Goal: Task Accomplishment & Management: Manage account settings

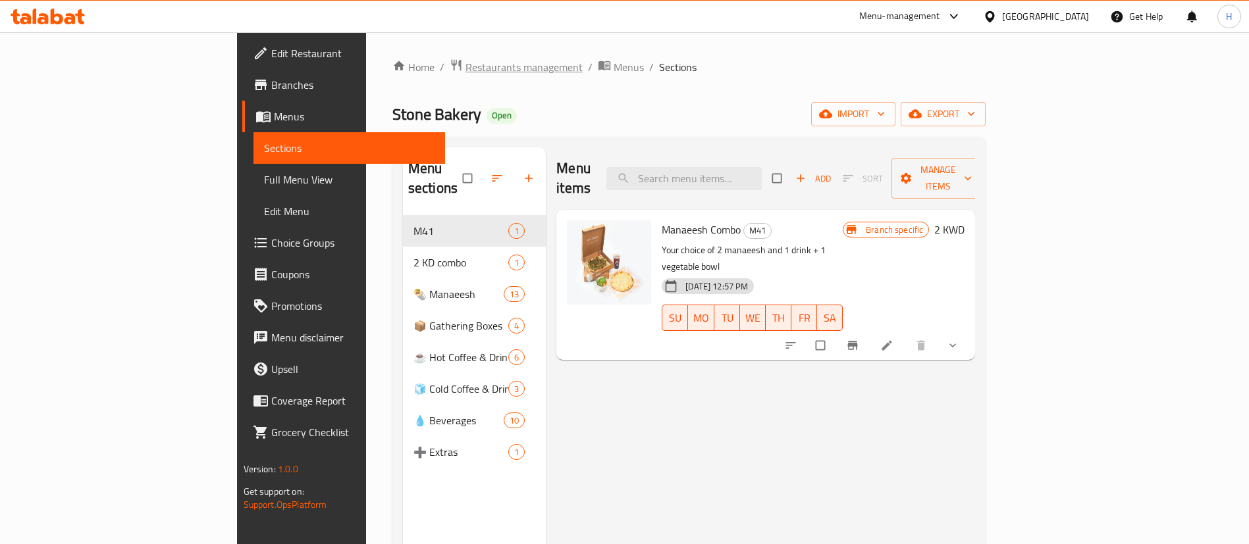
click at [465, 70] on span "Restaurants management" at bounding box center [523, 67] width 117 height 16
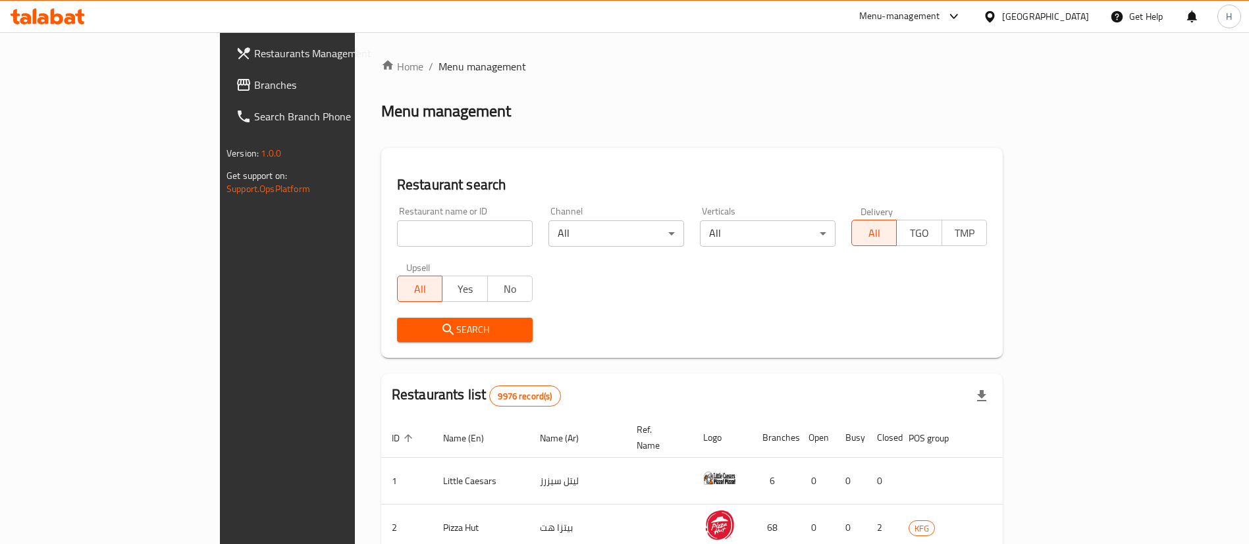
click at [414, 231] on input "search" at bounding box center [465, 233] width 136 height 26
type input "alterna"
click button "Search" at bounding box center [465, 330] width 136 height 24
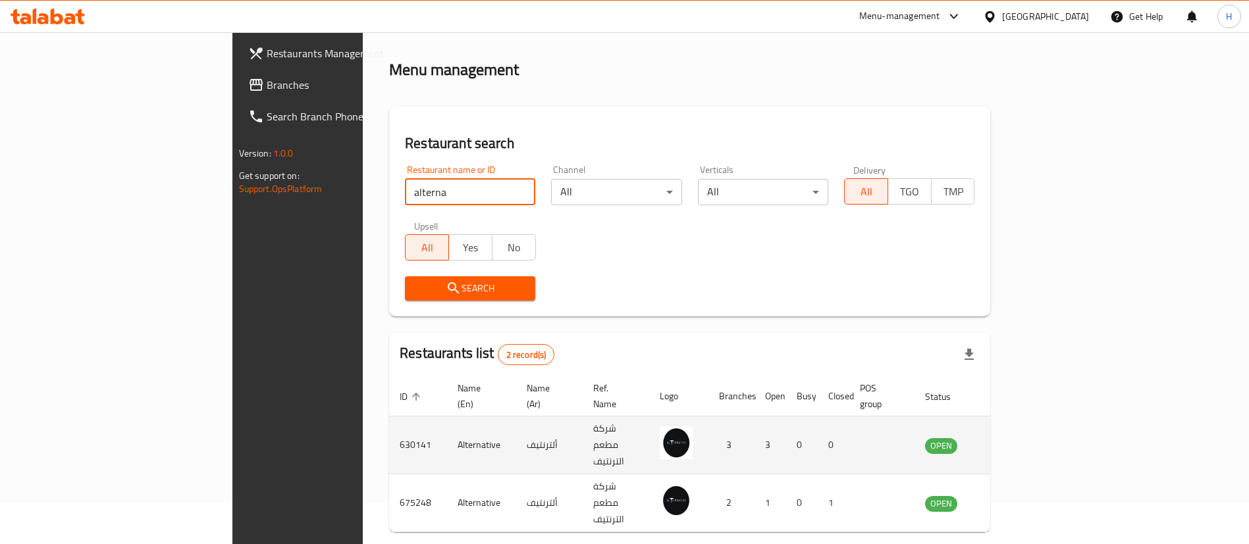
scroll to position [64, 0]
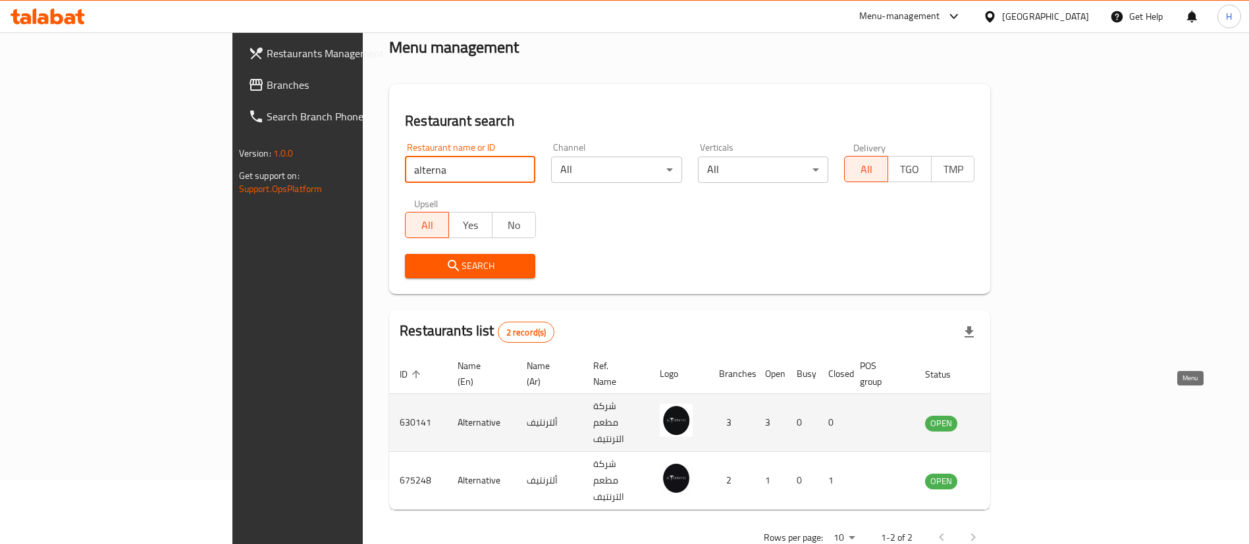
click at [1010, 415] on icon "enhanced table" at bounding box center [1002, 423] width 16 height 16
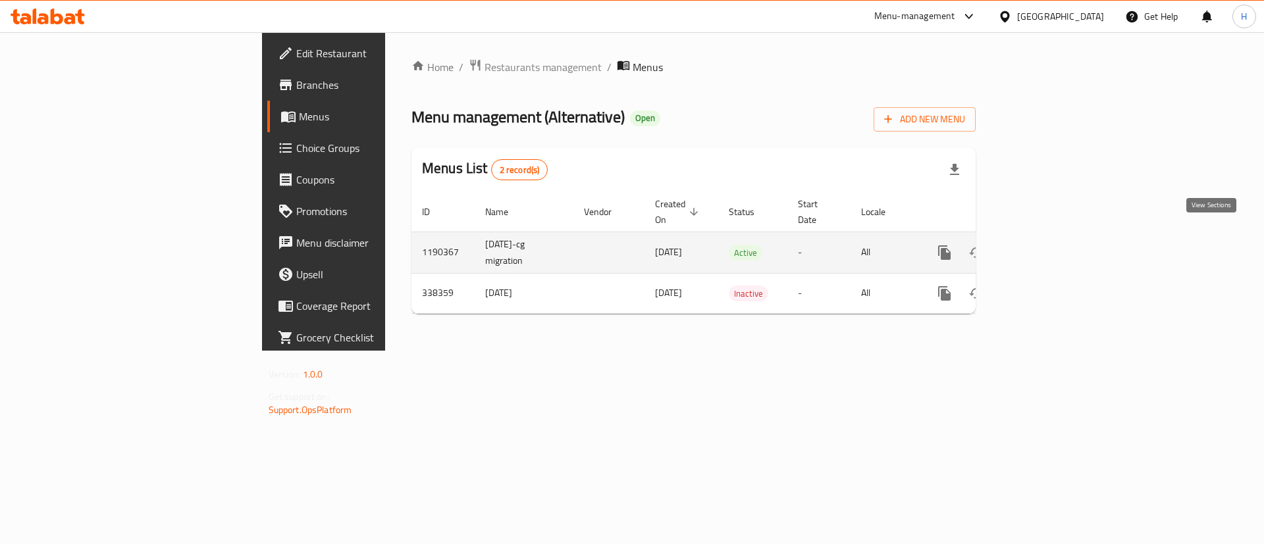
click at [1045, 247] on icon "enhanced table" at bounding box center [1039, 253] width 12 height 12
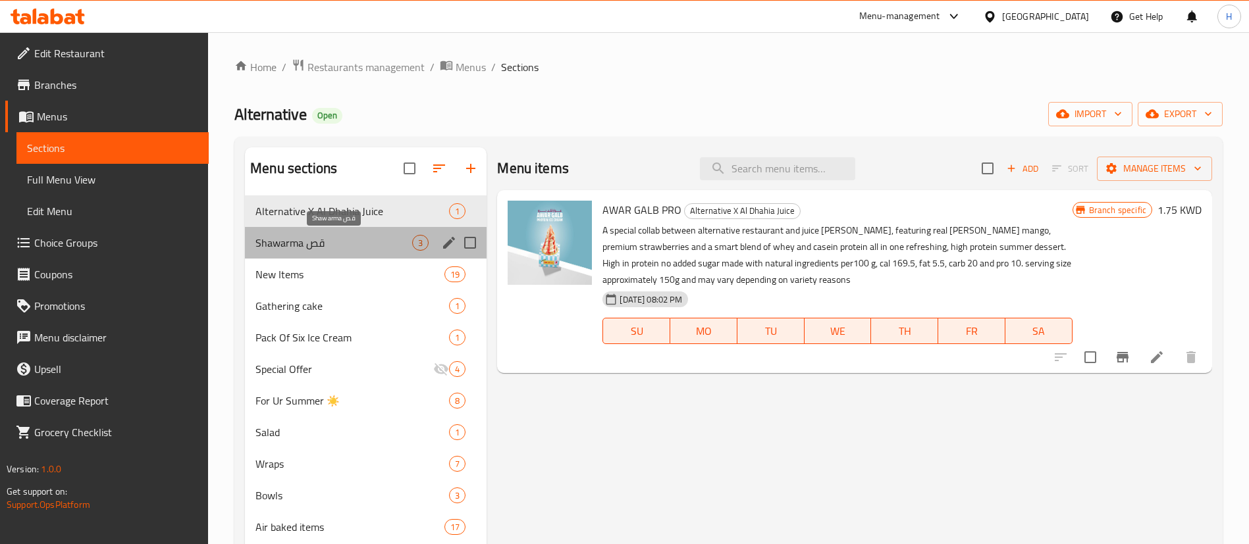
click at [305, 243] on span "Shawarma قص" at bounding box center [333, 243] width 157 height 16
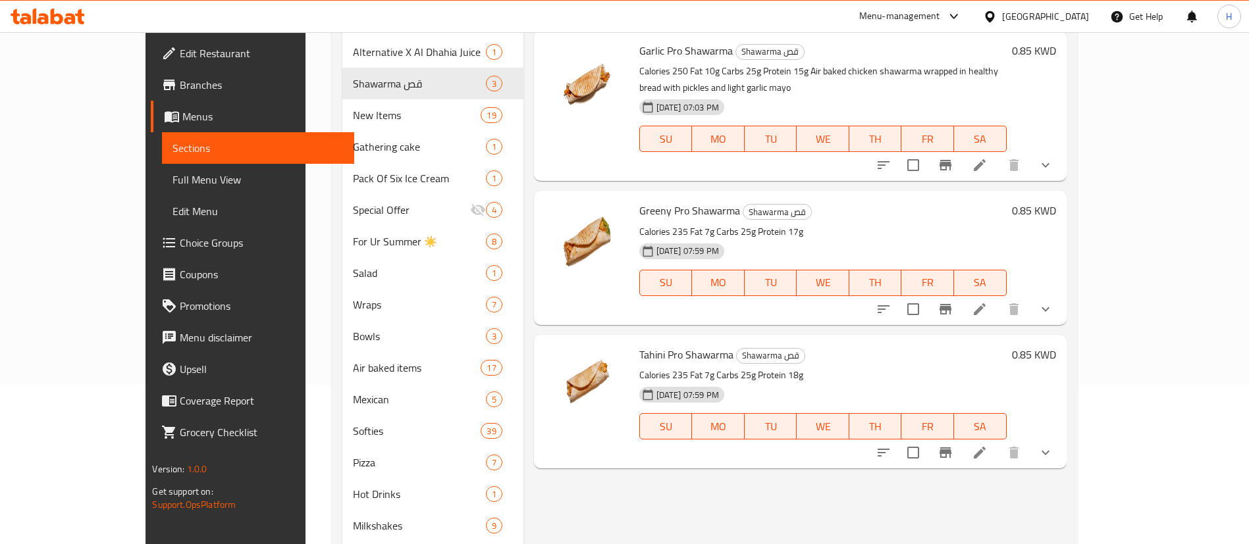
scroll to position [61, 0]
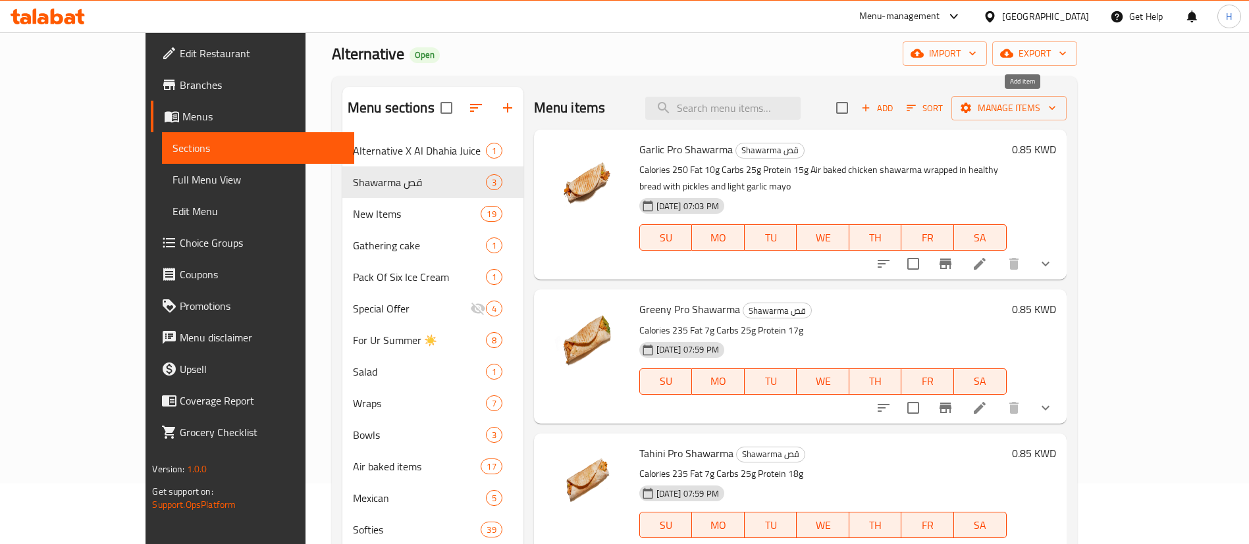
click at [871, 109] on icon "button" at bounding box center [866, 108] width 12 height 12
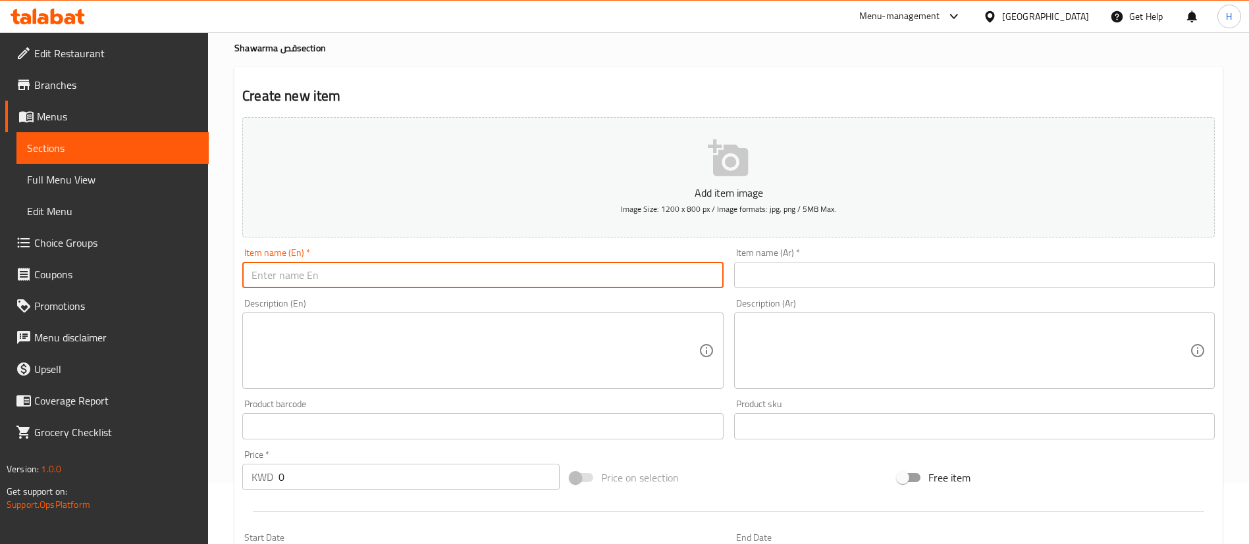
click at [357, 276] on input "text" at bounding box center [482, 275] width 480 height 26
paste input "Shawarma bowl"
type input "Shawarma bowl"
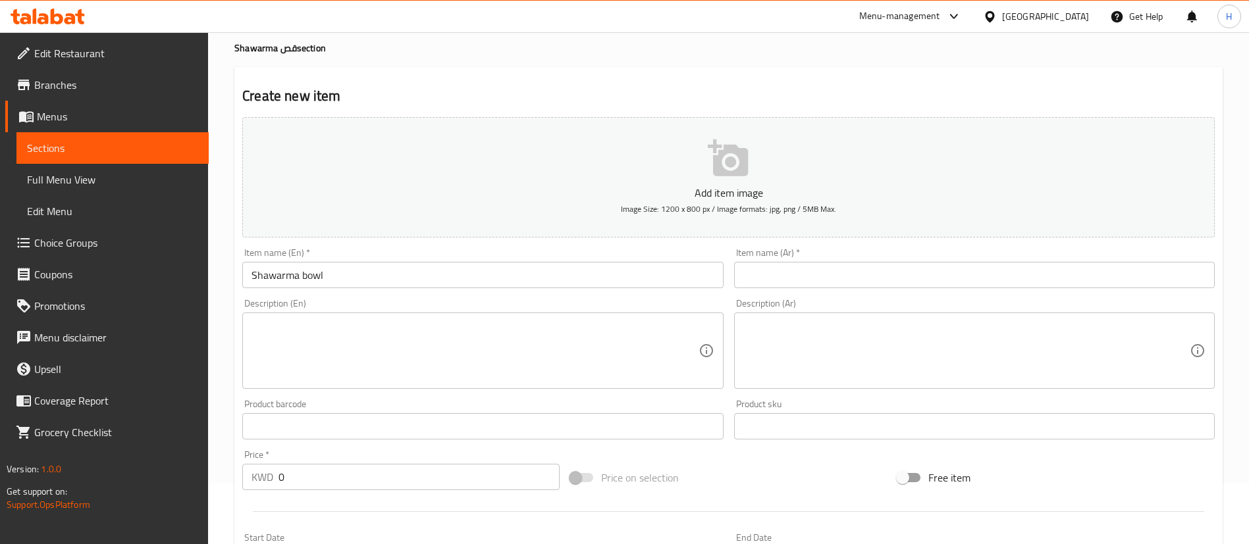
click at [852, 259] on div "Item name (Ar)   * Item name (Ar) *" at bounding box center [974, 268] width 480 height 40
click at [854, 267] on input "text" at bounding box center [974, 275] width 480 height 26
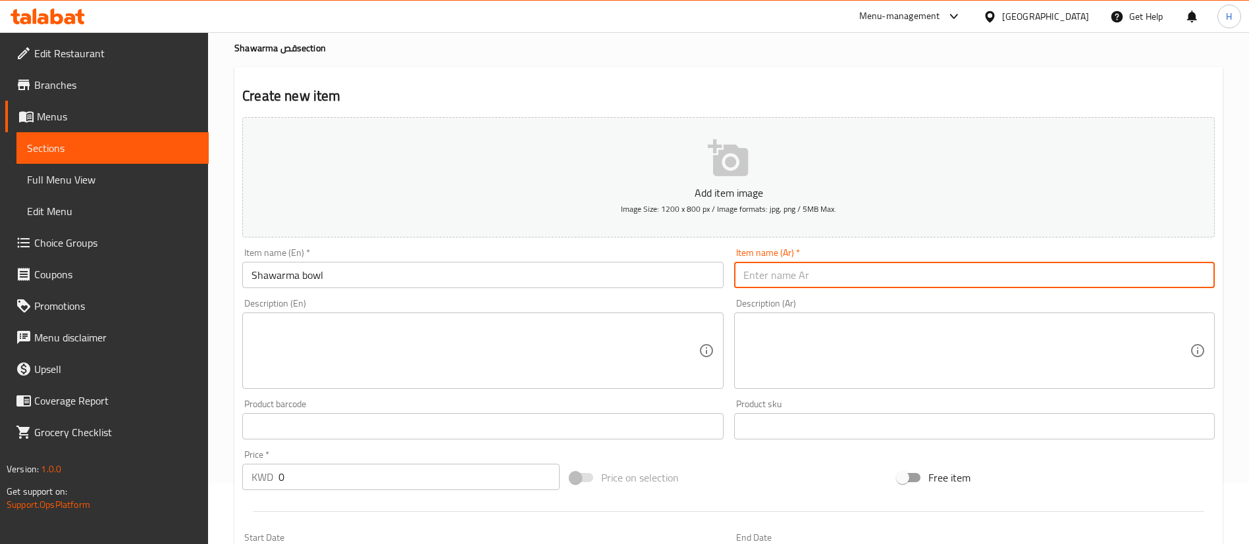
paste input "شورما بول"
type input "شورما بول"
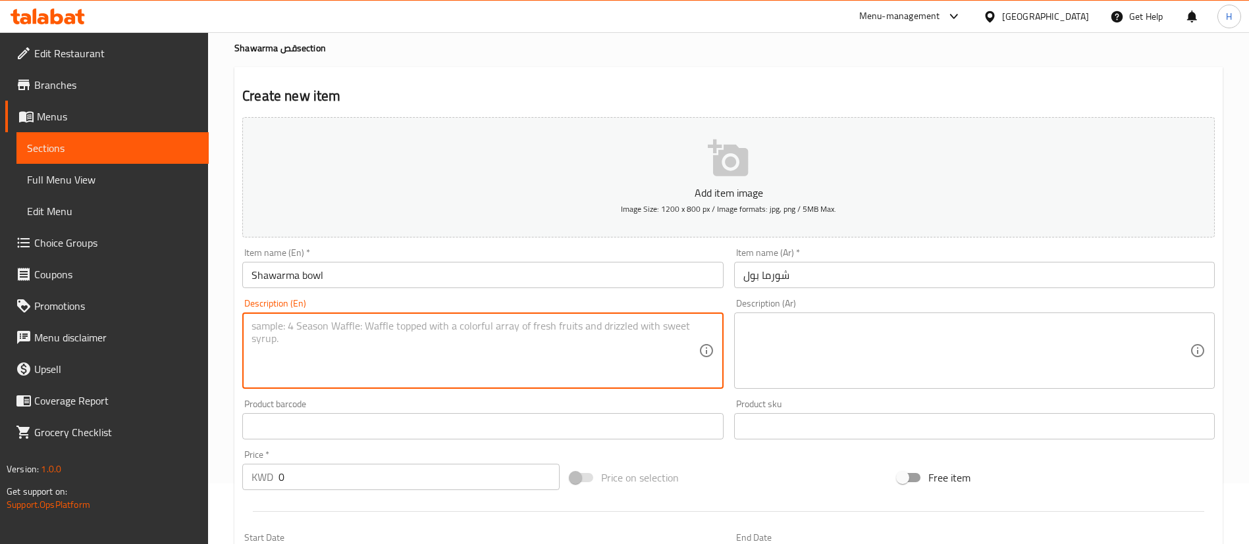
click at [309, 365] on textarea at bounding box center [474, 351] width 446 height 63
paste textarea "Calories378 Fat10 Carb45 Pro27"
type textarea "Calories378 Fat10 Carb45 Pro27"
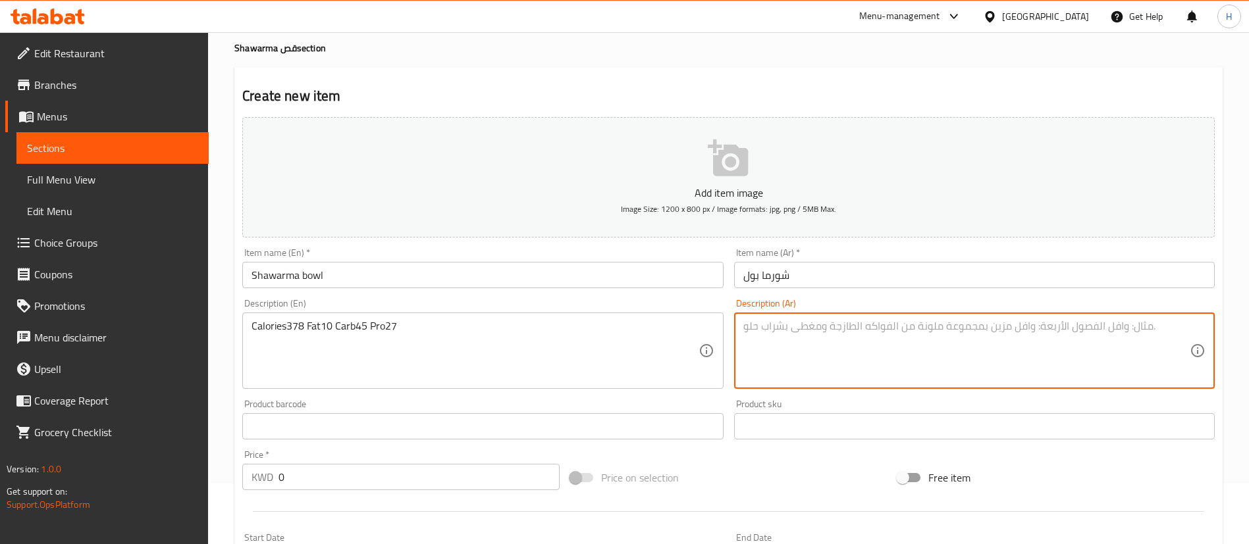
click at [771, 355] on textarea at bounding box center [966, 351] width 446 height 63
paste textarea "السعرات ٣٧٨ الدهون ١٠ الكارب ٤٥ البروتين ٢٧"
type textarea "السعرات ٣٧٨ الدهون ١٠ الكارب ٤٥ البروتين ٢٧"
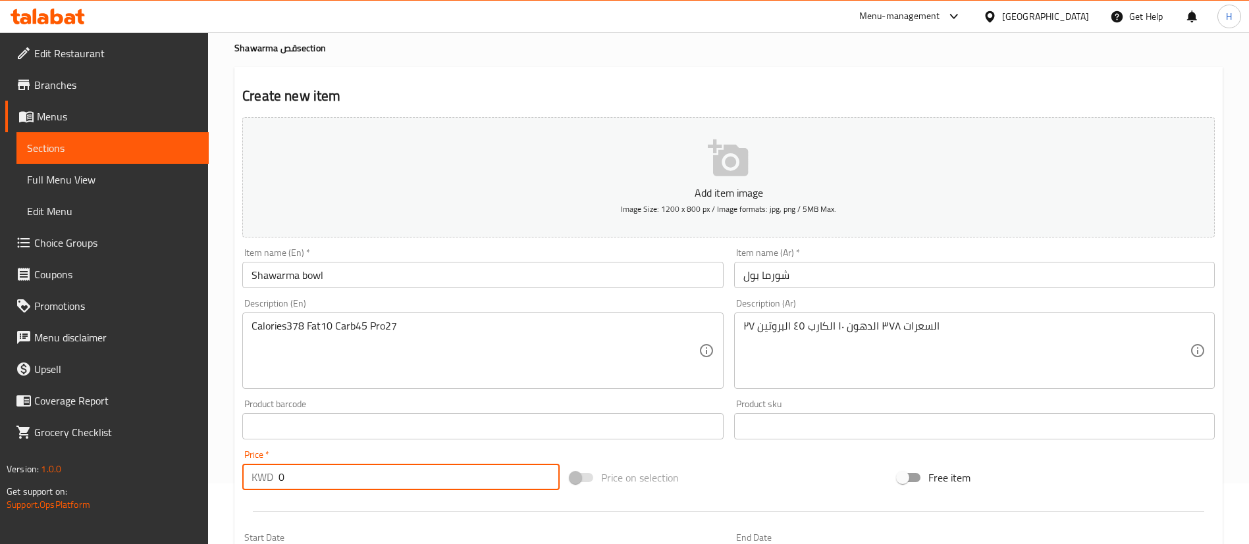
drag, startPoint x: 400, startPoint y: 475, endPoint x: 6, endPoint y: 475, distance: 393.6
click at [6, 475] on div "Edit Restaurant Branches Menus Sections Full Menu View Edit Menu Choice Groups …" at bounding box center [624, 421] width 1249 height 898
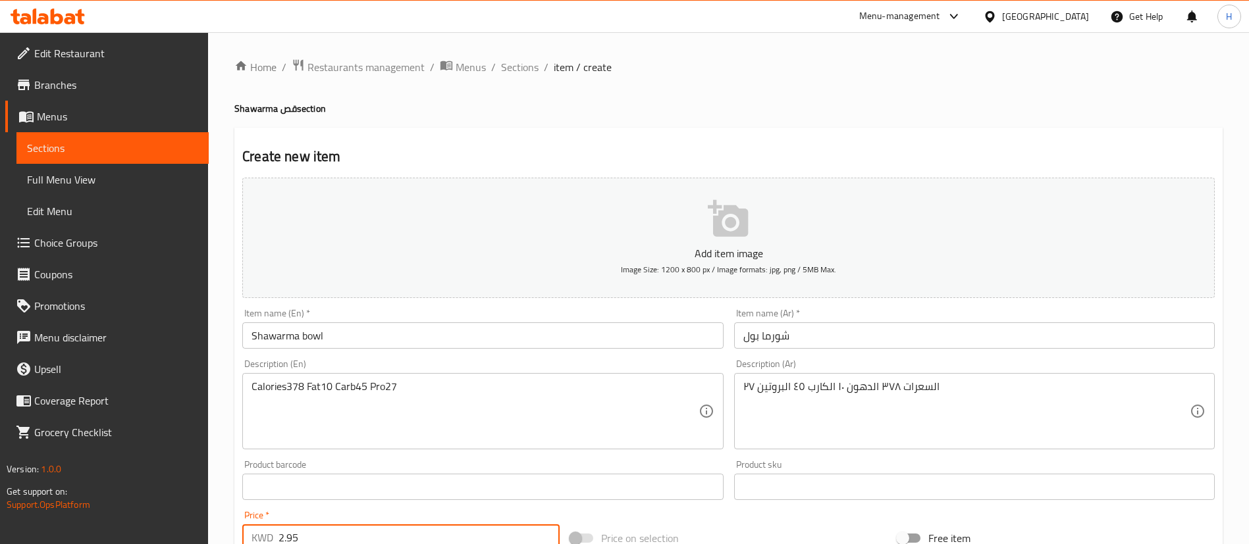
scroll to position [386, 0]
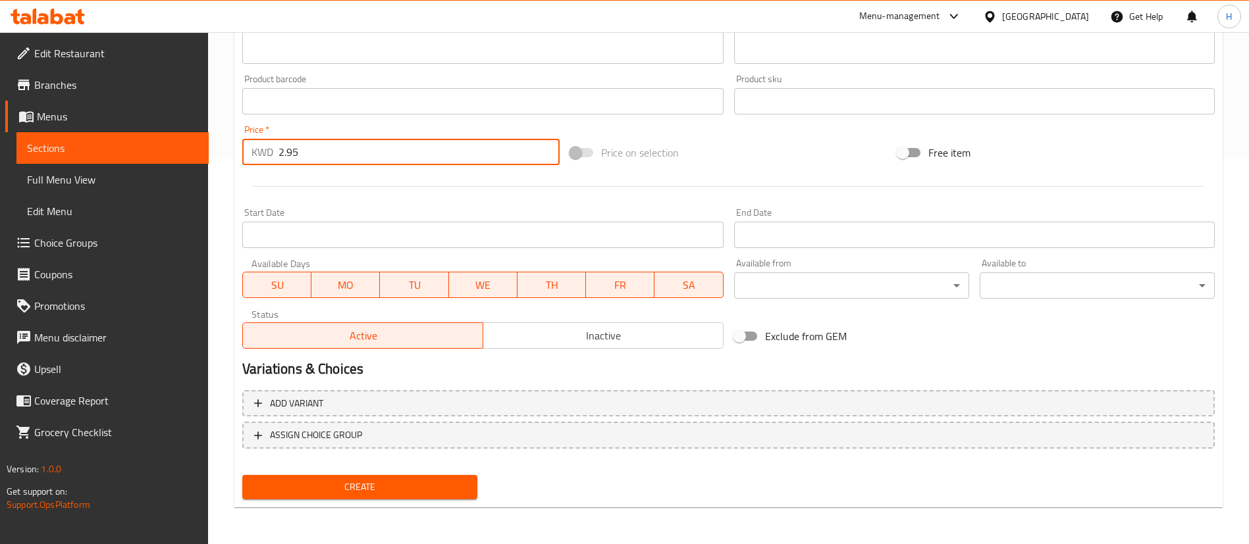
type input "2.95"
click at [455, 472] on div "Create" at bounding box center [360, 487] width 246 height 35
click at [454, 476] on button "Create" at bounding box center [359, 487] width 235 height 24
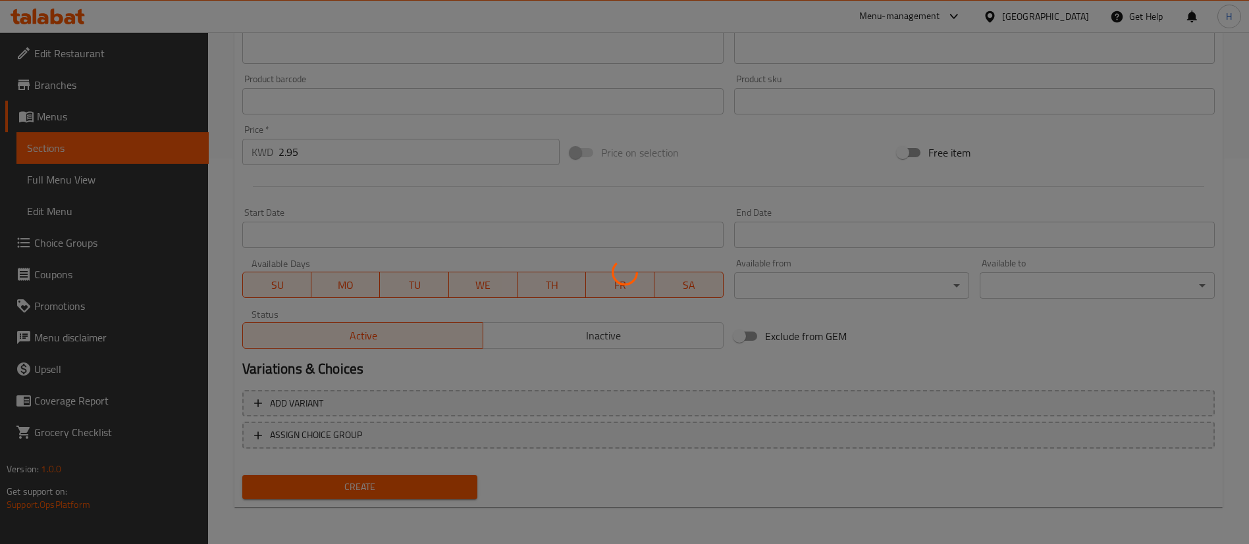
type input "0"
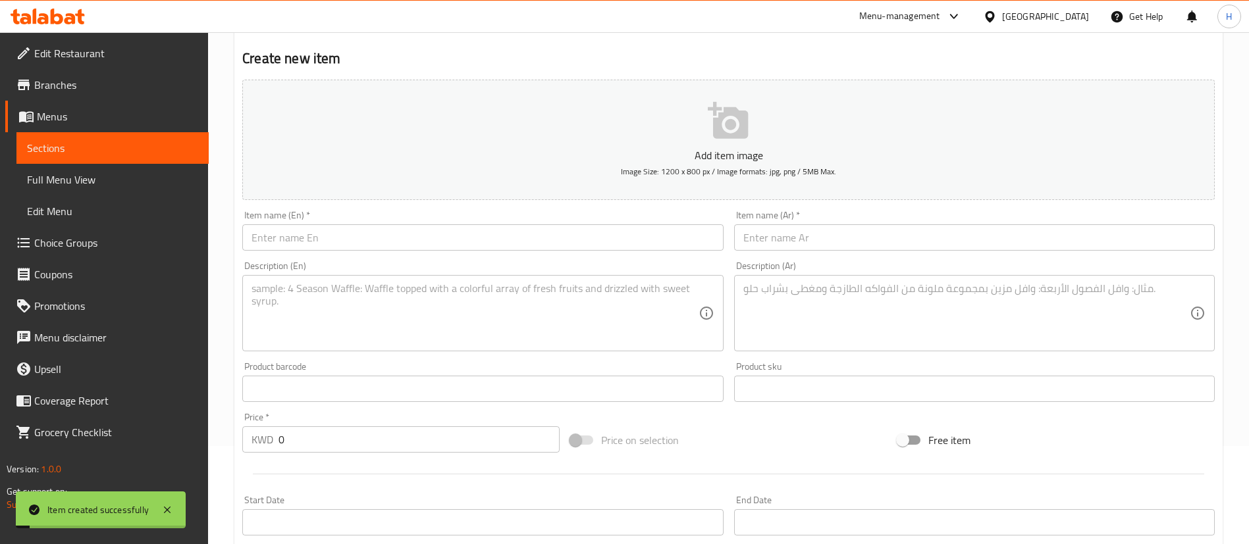
scroll to position [0, 0]
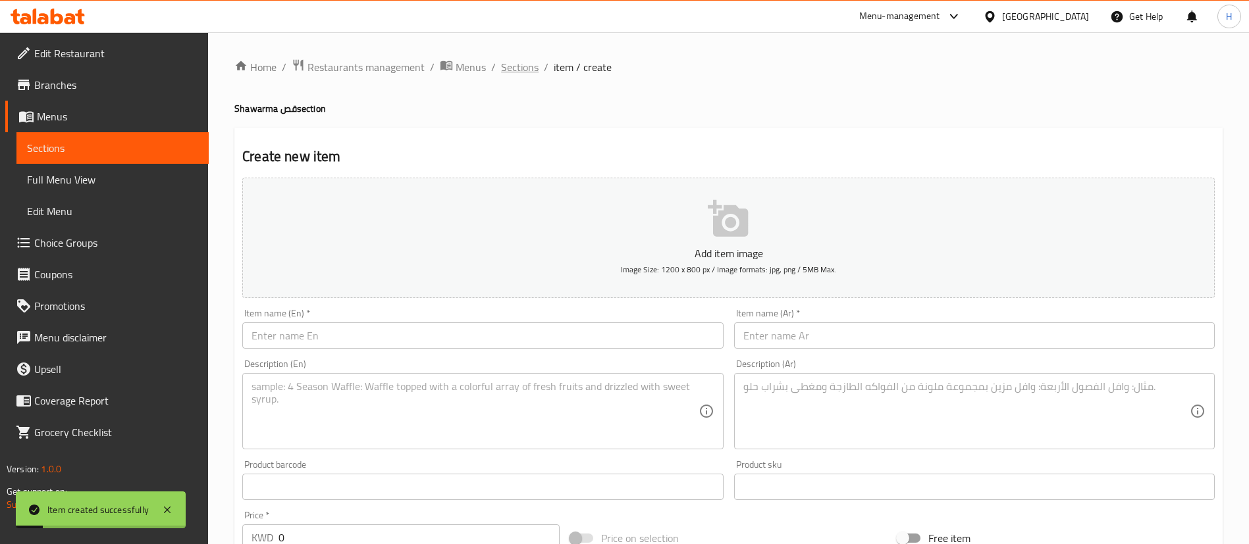
click at [515, 65] on span "Sections" at bounding box center [520, 67] width 38 height 16
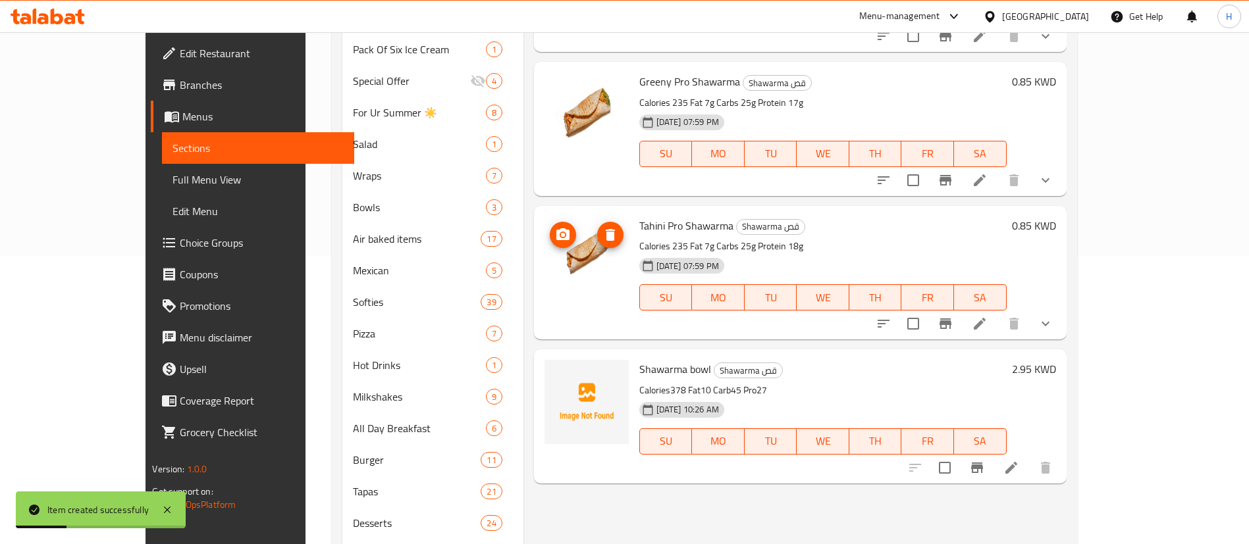
scroll to position [357, 0]
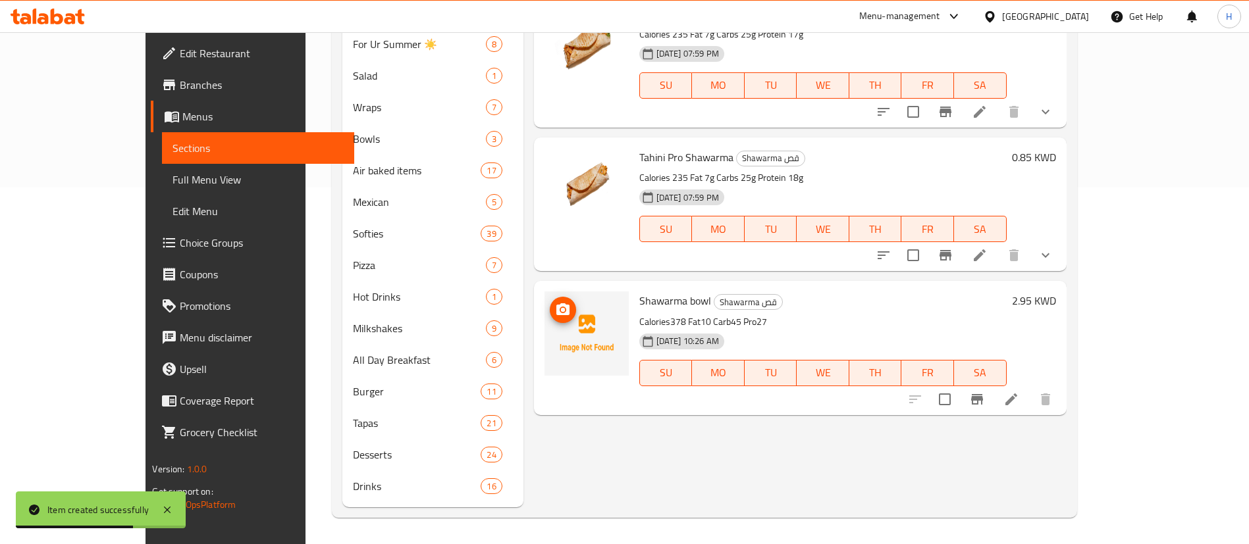
click at [552, 319] on img at bounding box center [586, 334] width 84 height 84
click at [555, 302] on icon "upload picture" at bounding box center [563, 310] width 16 height 16
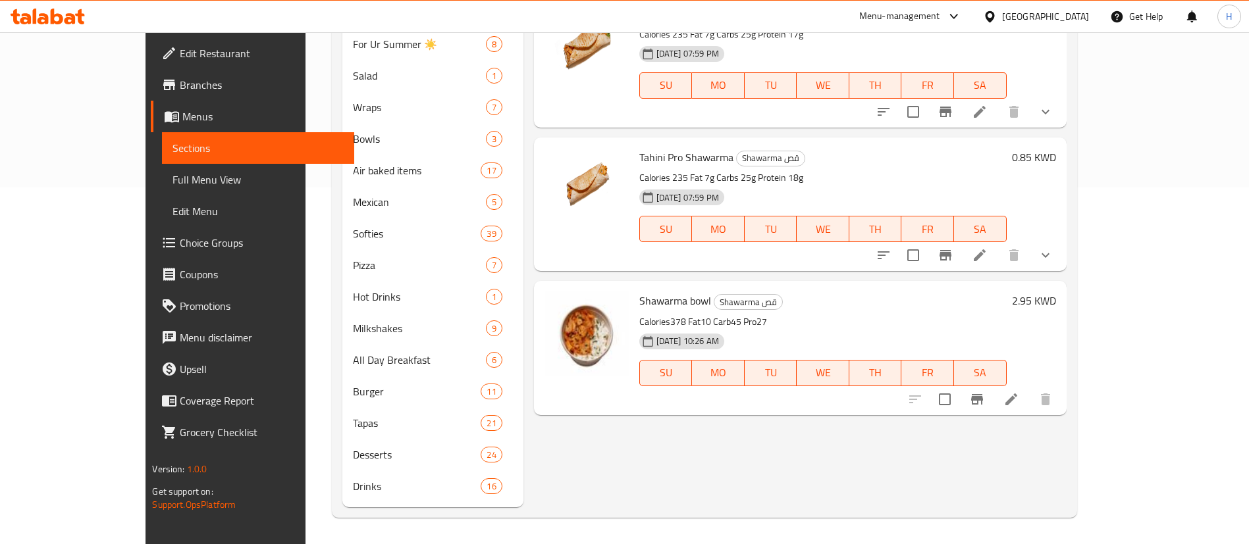
click at [838, 455] on div "Menu items Add Sort Manage items Garlic Pro Shawarma Shawarma قص Calories 250 F…" at bounding box center [794, 149] width 543 height 717
click at [801, 292] on h6 "Shawarma bowl Shawarma قص" at bounding box center [822, 301] width 367 height 18
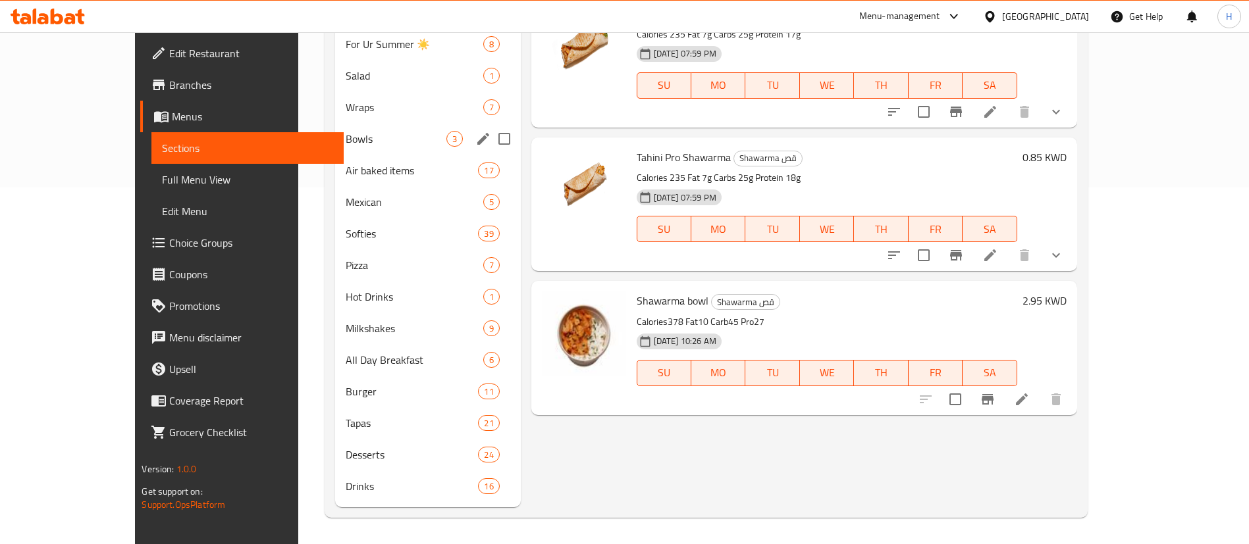
scroll to position [61, 0]
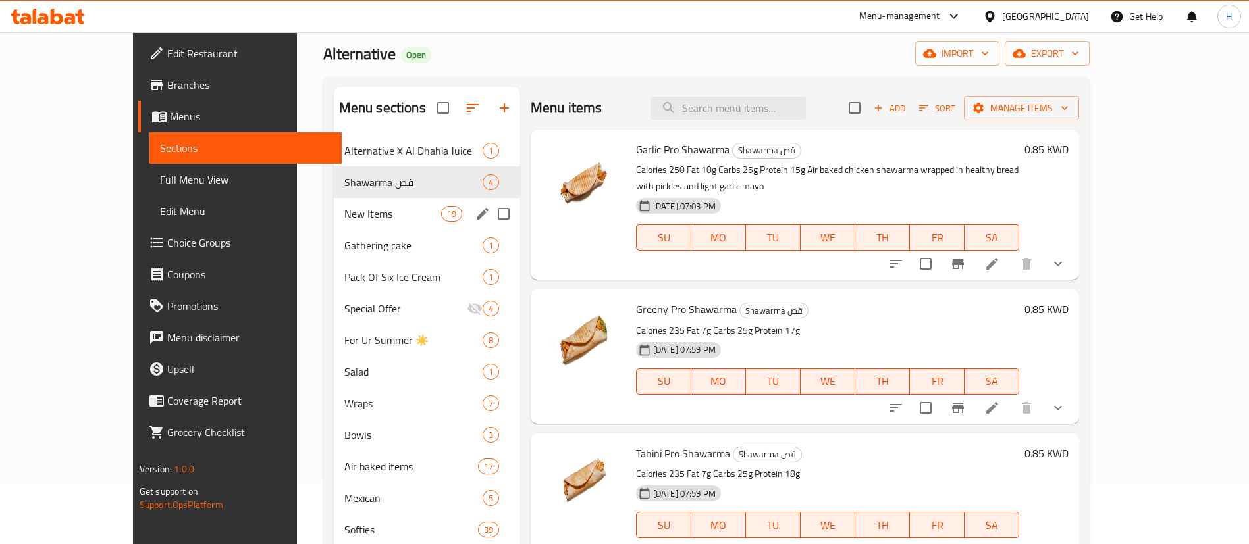
click at [334, 223] on div "New Items 19" at bounding box center [427, 214] width 186 height 32
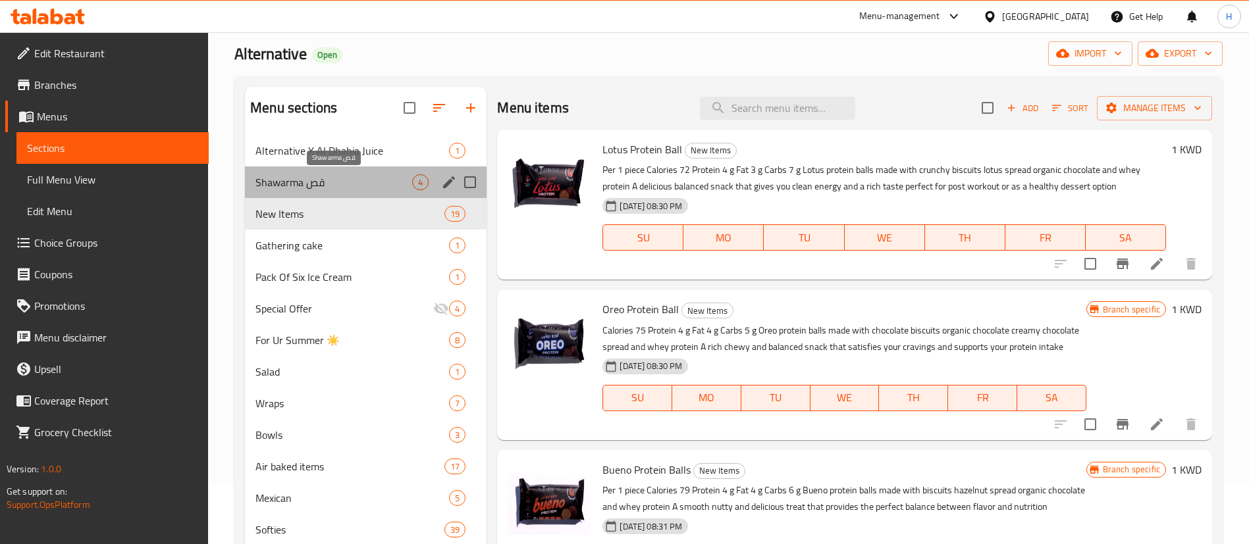
click at [309, 185] on span "Shawarma قص" at bounding box center [333, 182] width 157 height 16
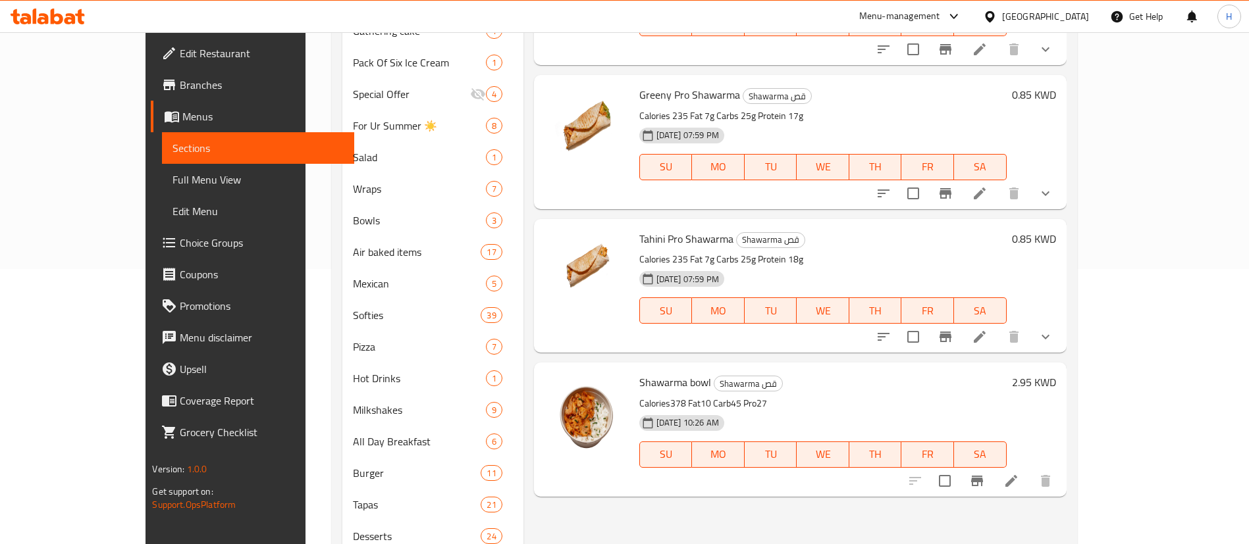
scroll to position [357, 0]
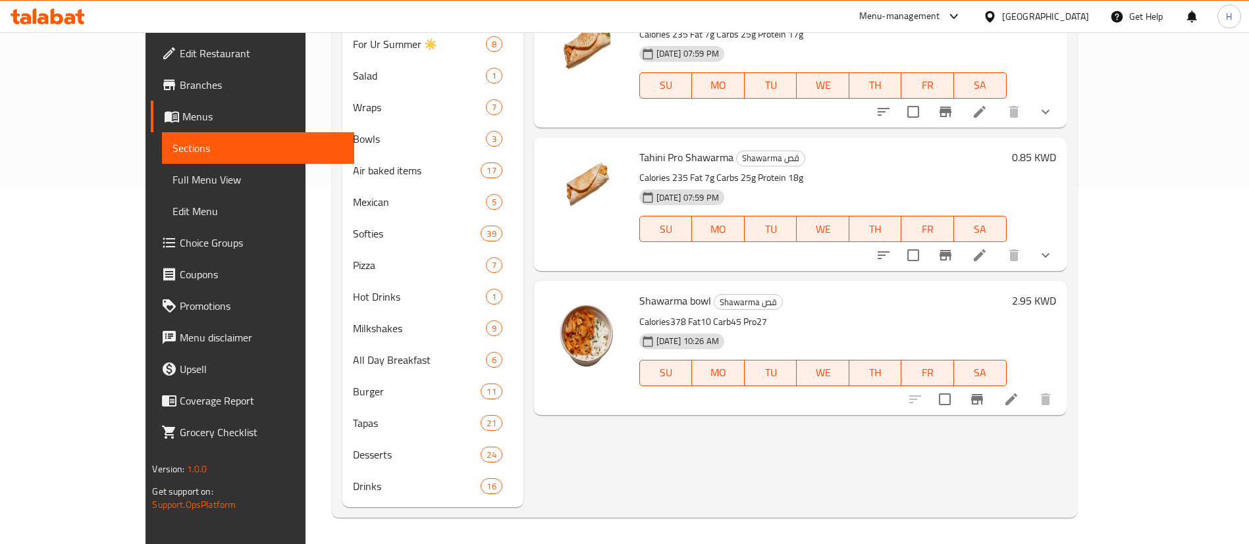
click at [802, 488] on div "Menu items Add Sort Manage items Garlic Pro Shawarma Shawarma قص Calories 250 F…" at bounding box center [794, 149] width 543 height 717
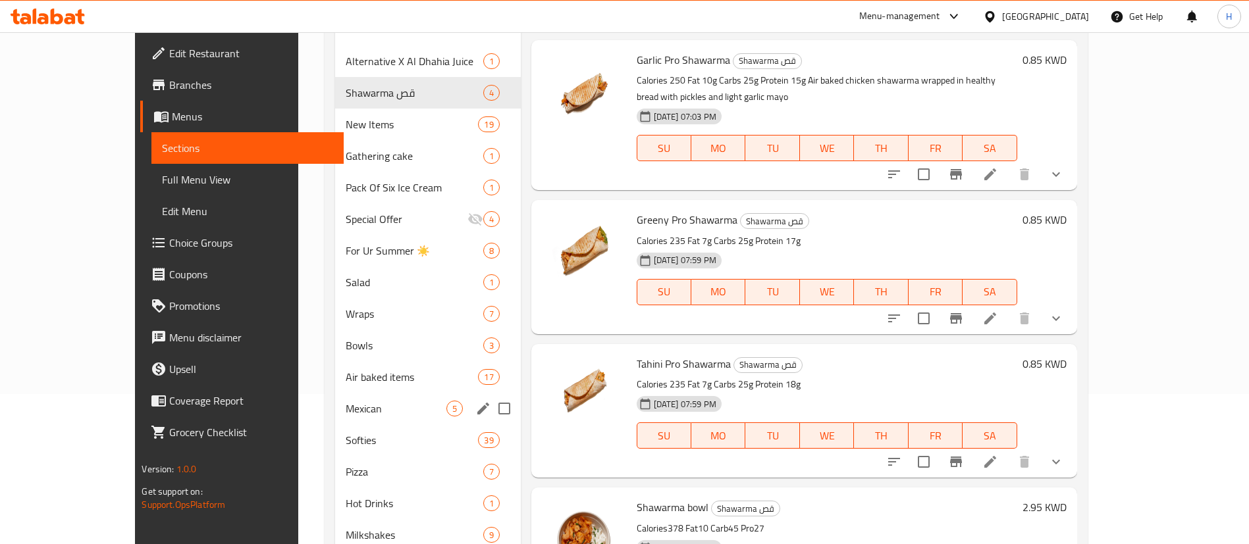
scroll to position [0, 0]
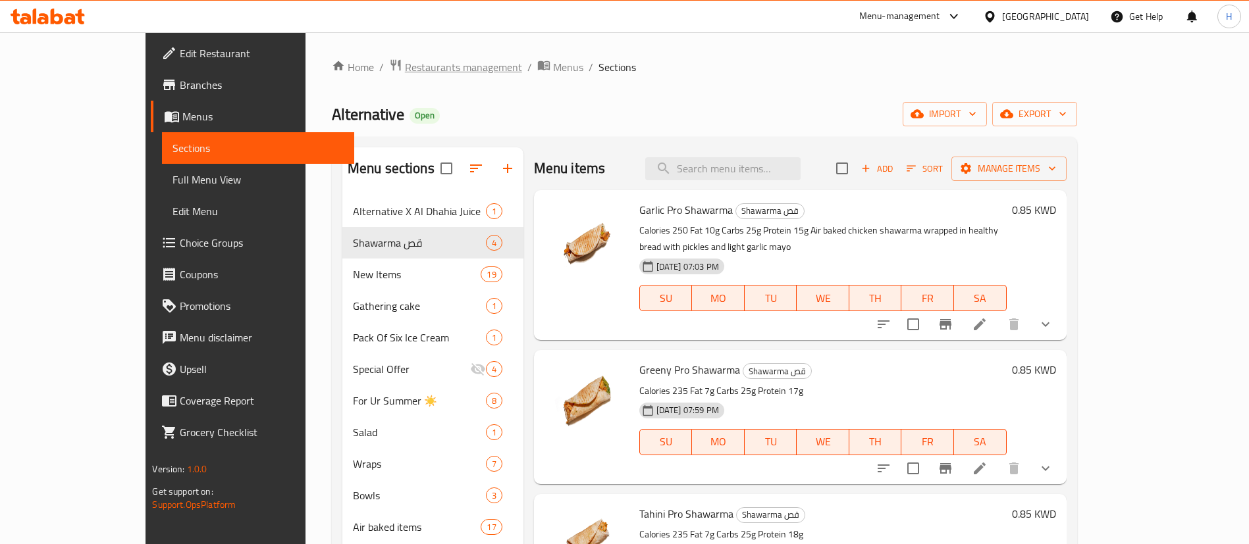
click at [405, 71] on span "Restaurants management" at bounding box center [463, 67] width 117 height 16
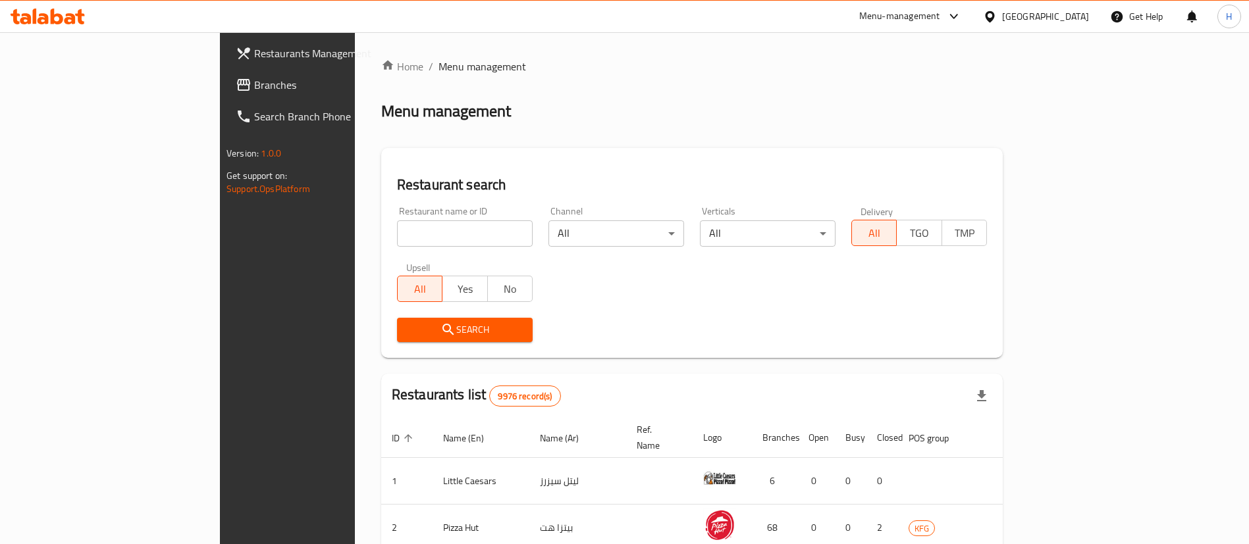
click at [397, 242] on input "search" at bounding box center [465, 233] width 136 height 26
type input "alter"
click button "Search" at bounding box center [465, 330] width 136 height 24
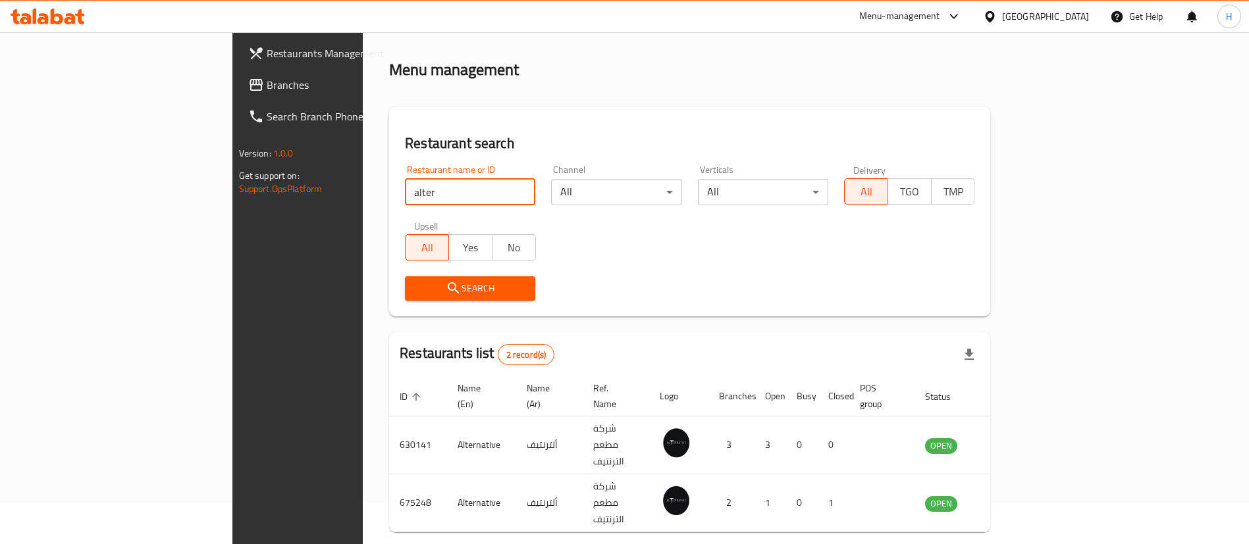
scroll to position [64, 0]
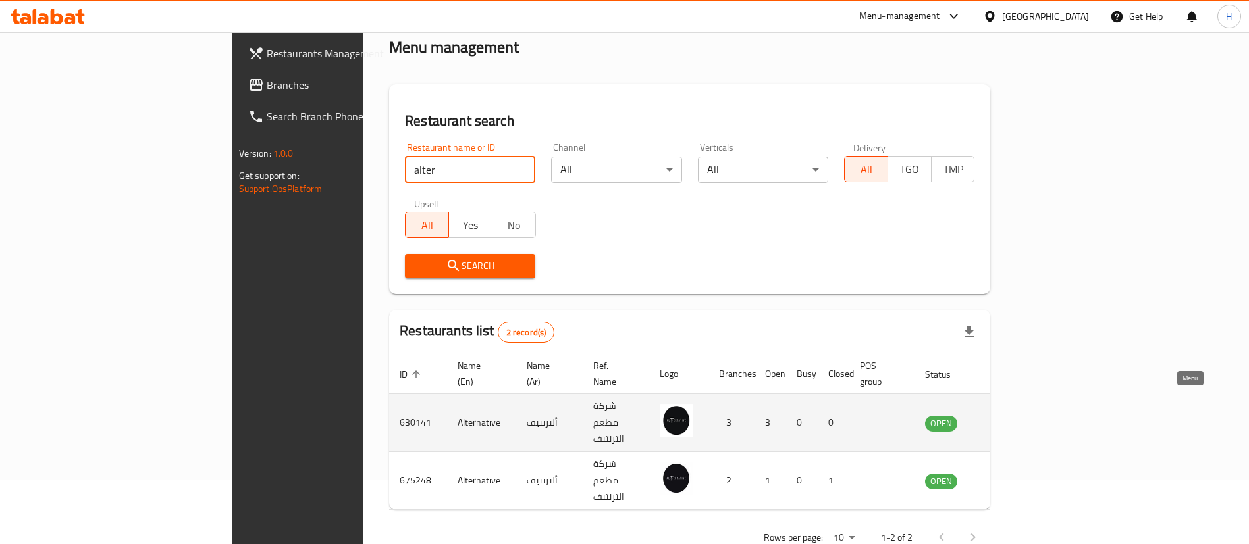
click at [1010, 415] on icon "enhanced table" at bounding box center [1002, 423] width 16 height 16
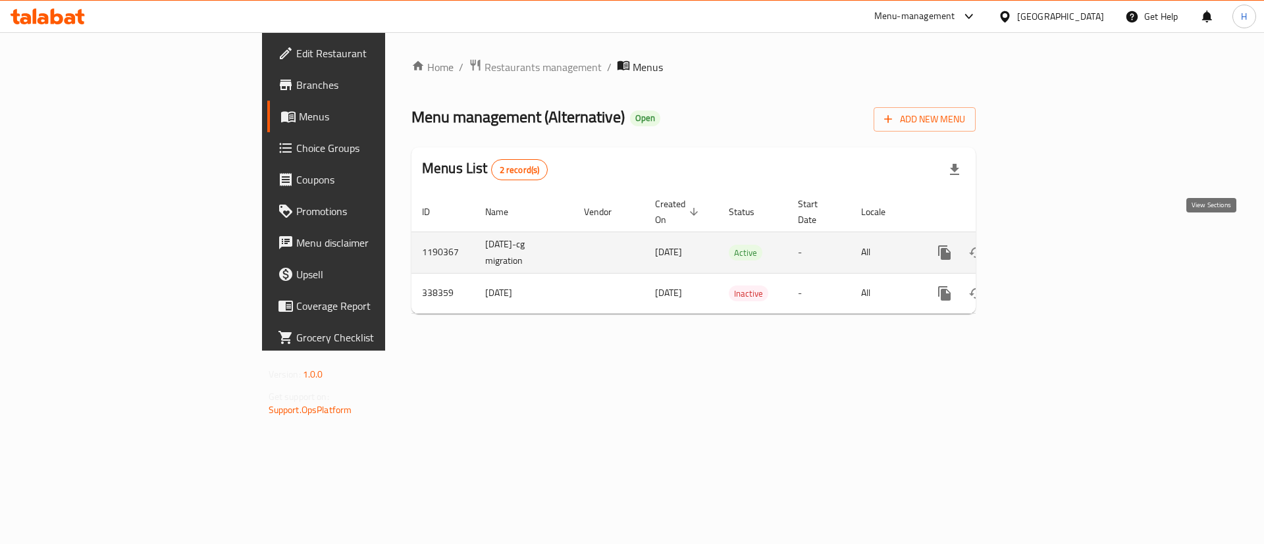
click at [1047, 245] on icon "enhanced table" at bounding box center [1039, 253] width 16 height 16
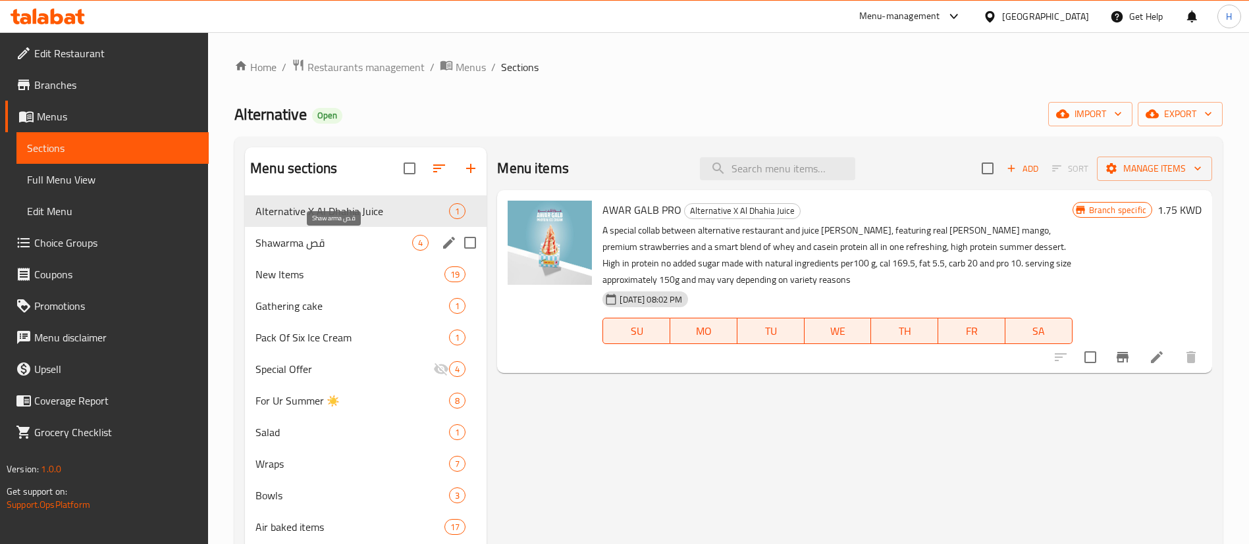
click at [371, 238] on span "Shawarma قص" at bounding box center [333, 243] width 157 height 16
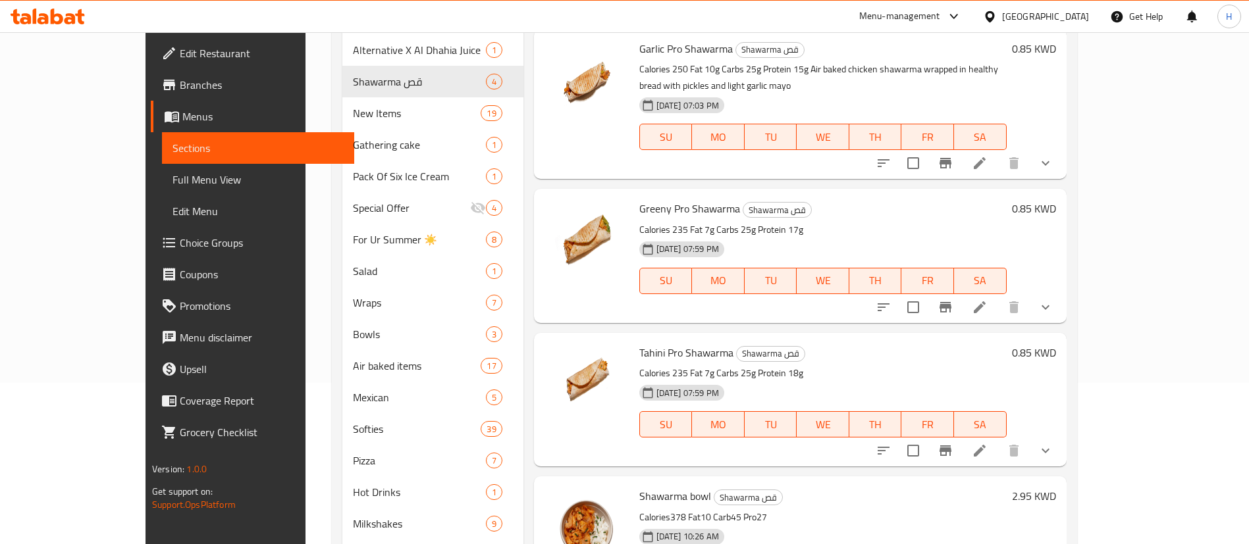
scroll to position [296, 0]
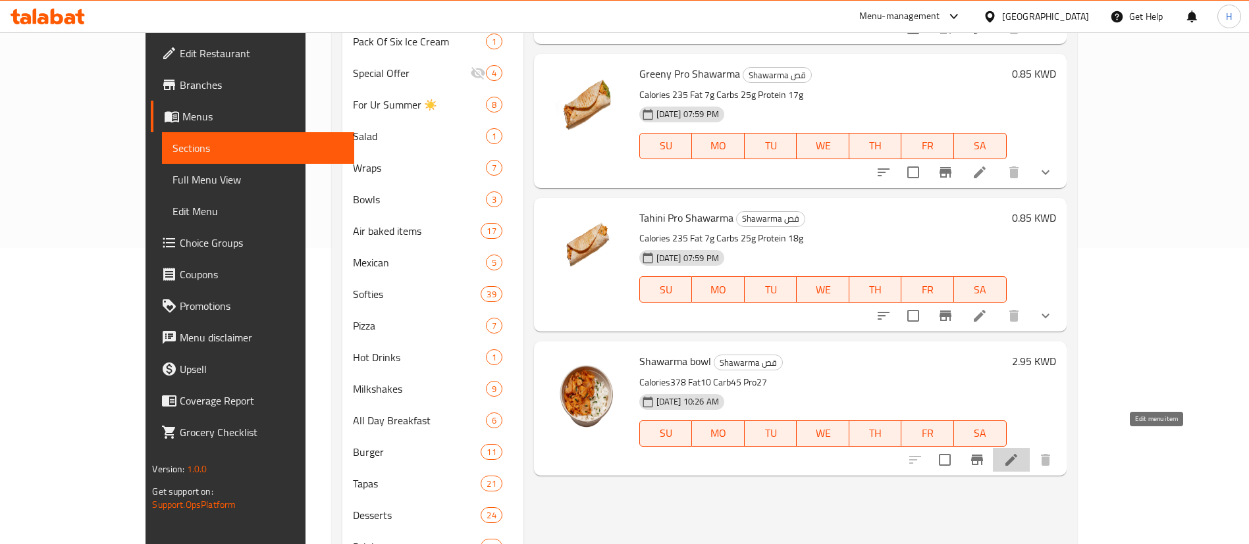
click at [1017, 454] on icon at bounding box center [1011, 460] width 12 height 12
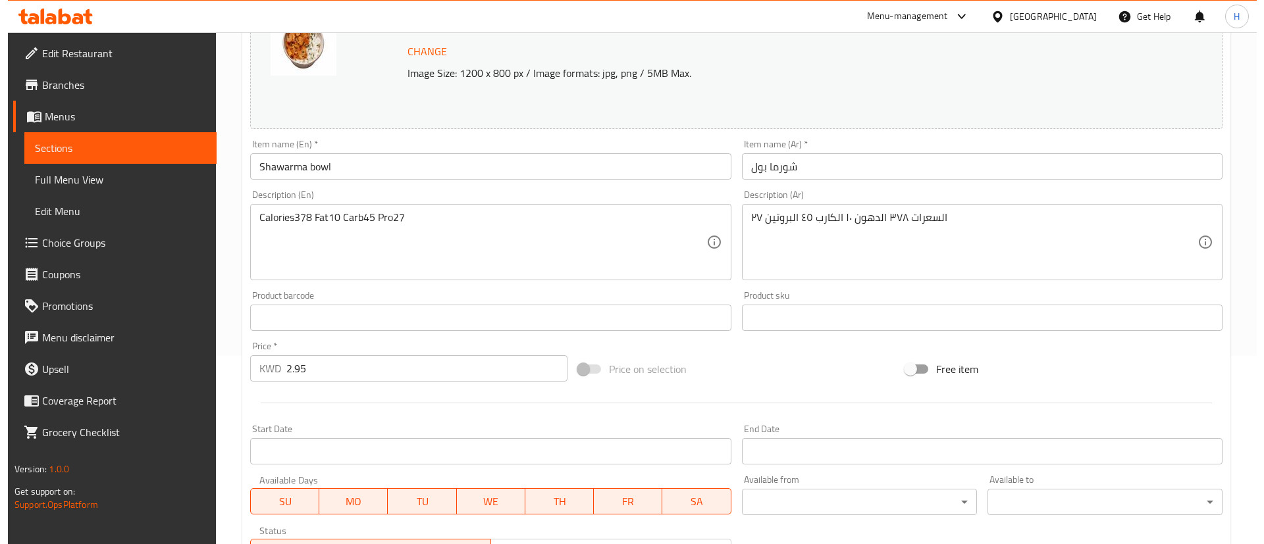
scroll to position [405, 0]
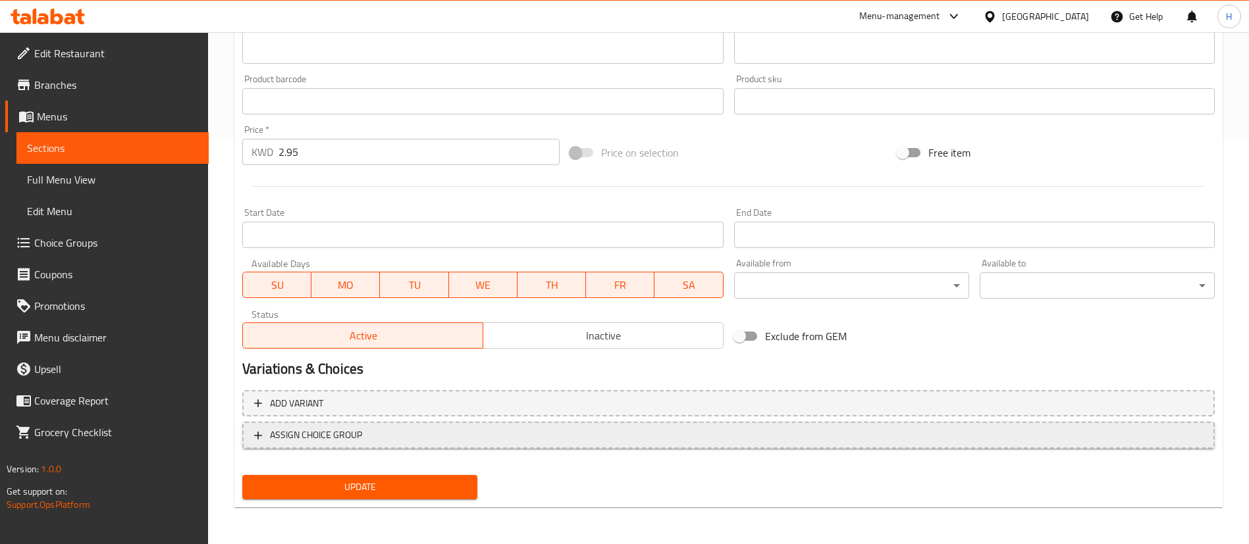
click at [321, 442] on span "ASSIGN CHOICE GROUP" at bounding box center [316, 435] width 92 height 16
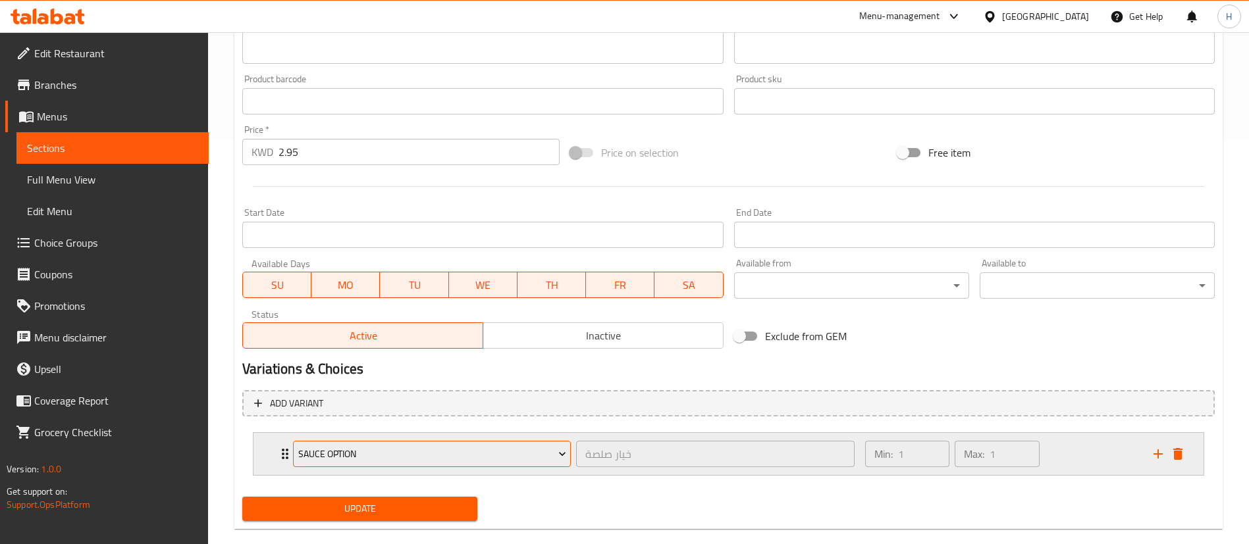
click at [407, 460] on span "Sauce Option" at bounding box center [432, 454] width 268 height 16
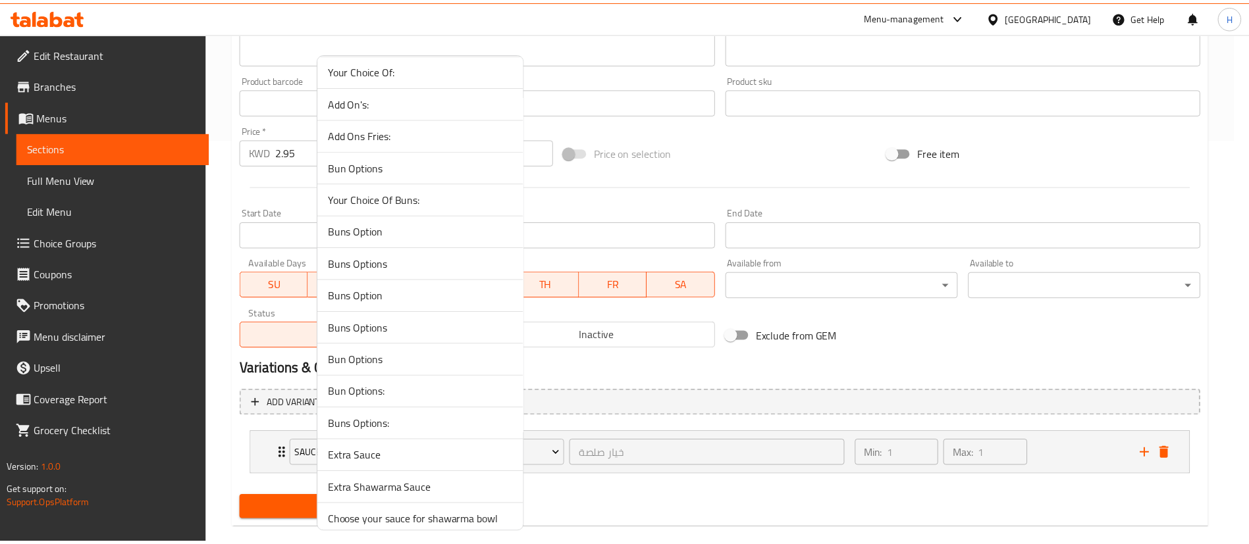
scroll to position [2336, 0]
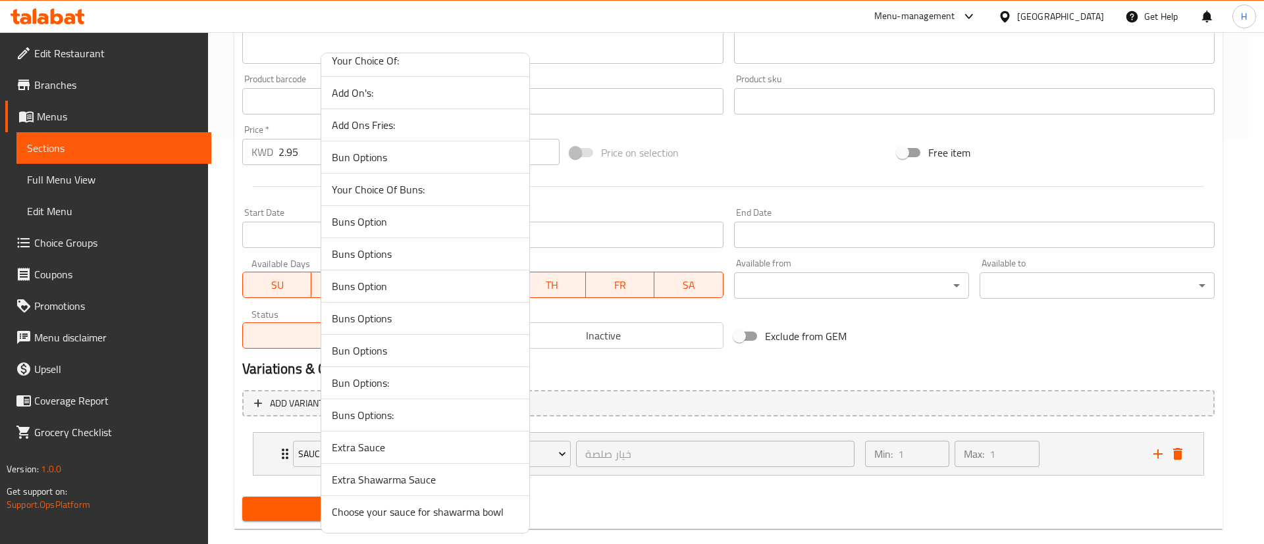
click at [428, 510] on span "Choose your sauce for shawarma bowl" at bounding box center [425, 512] width 187 height 16
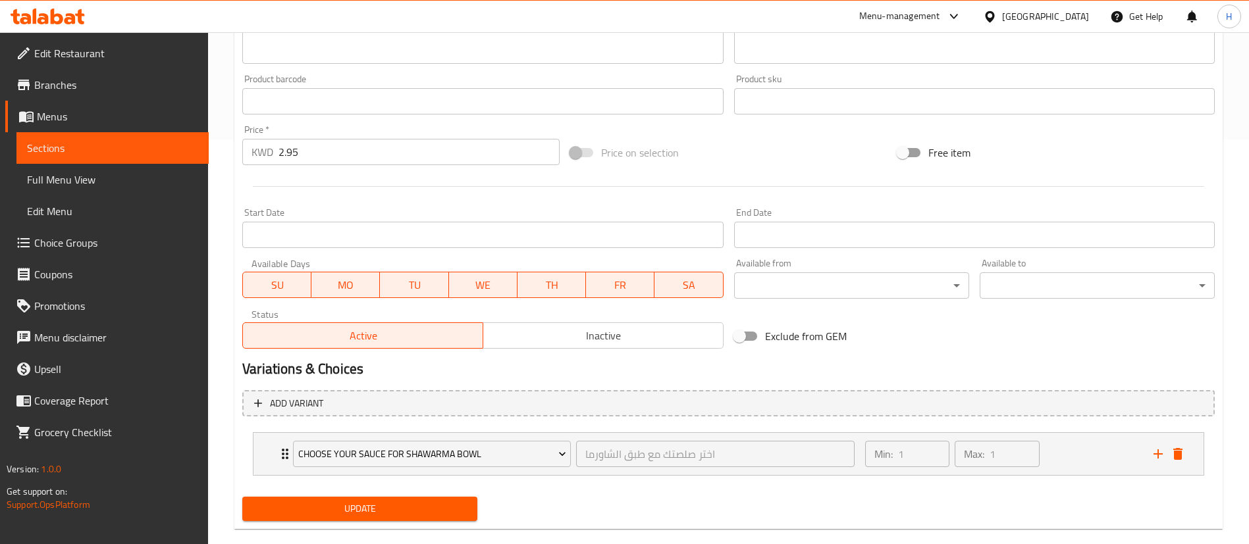
click at [401, 511] on span "Update" at bounding box center [360, 509] width 214 height 16
click at [1068, 462] on div "Min: 1 ​ Max: 1 ​" at bounding box center [1001, 454] width 288 height 42
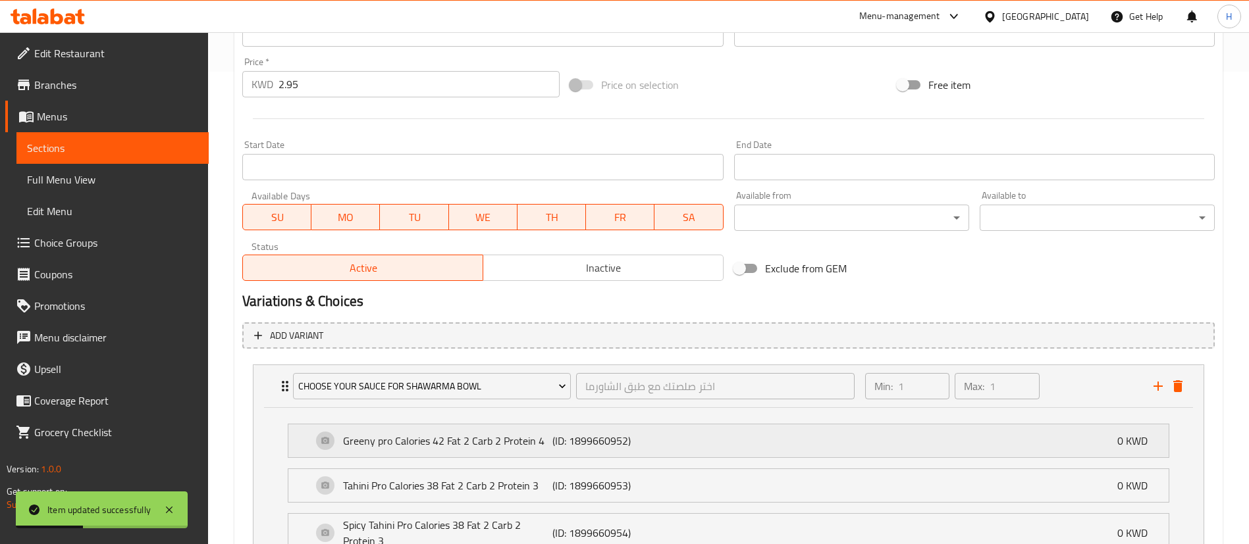
scroll to position [593, 0]
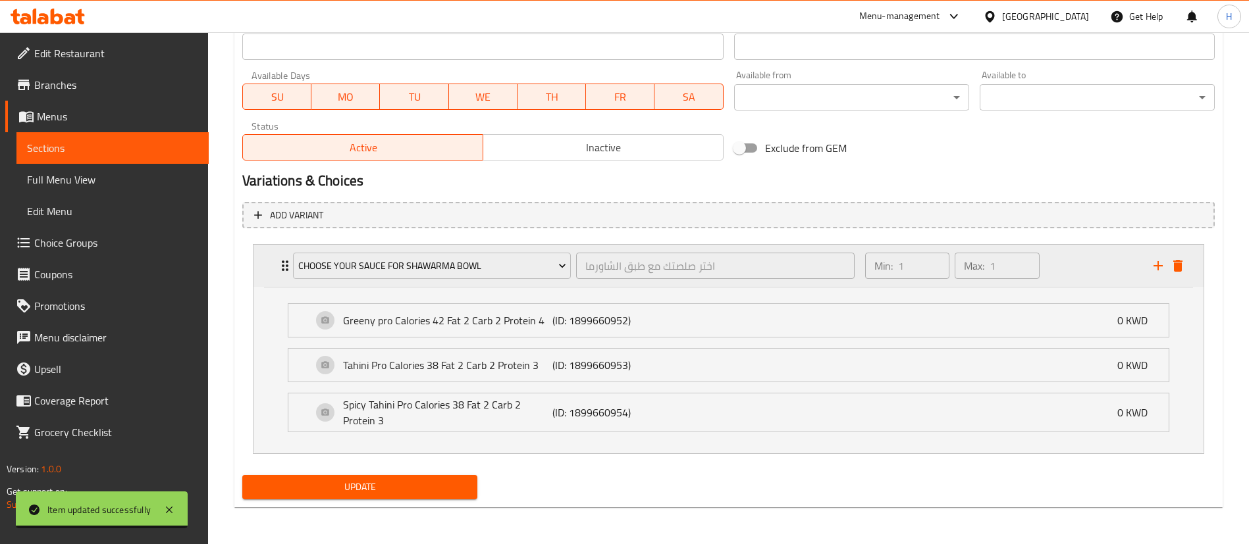
click at [1078, 274] on div "Min: 1 ​ Max: 1 ​" at bounding box center [1001, 266] width 288 height 42
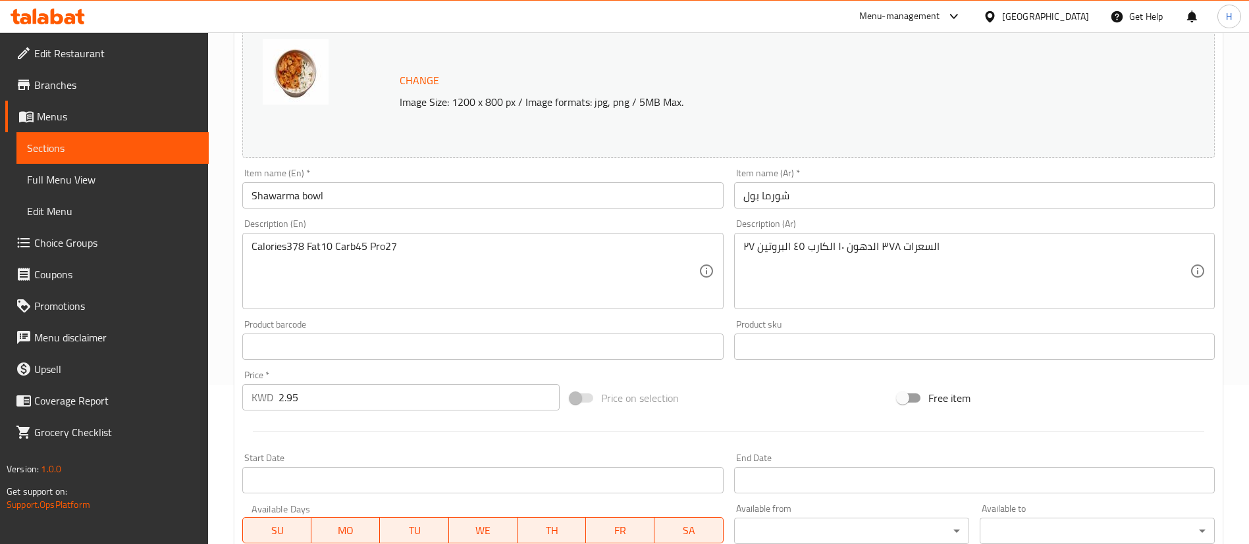
scroll to position [0, 0]
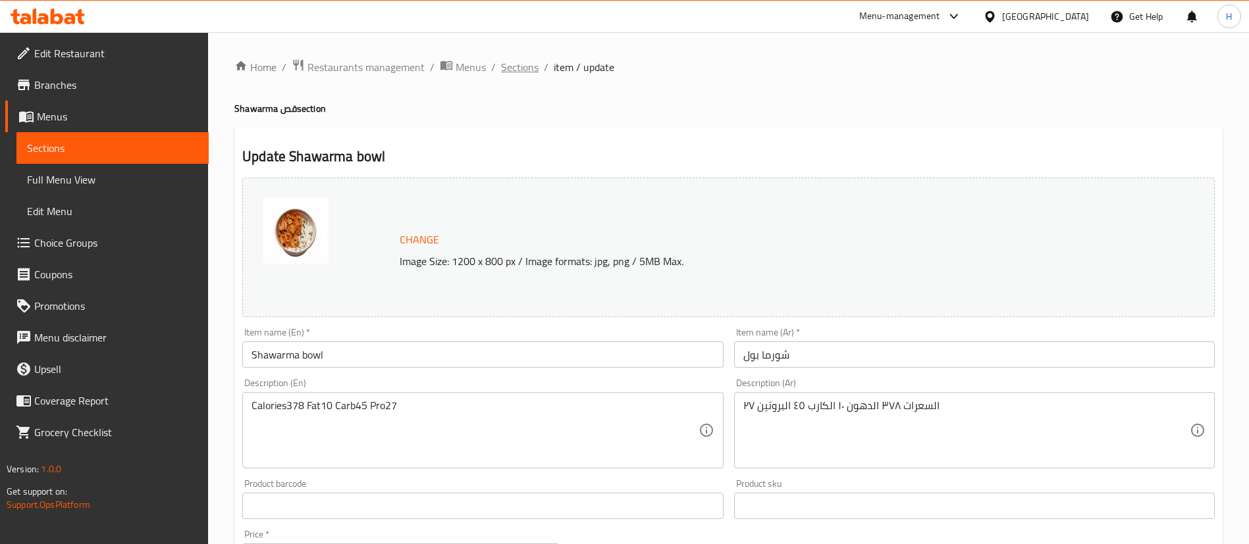
click at [519, 66] on span "Sections" at bounding box center [520, 67] width 38 height 16
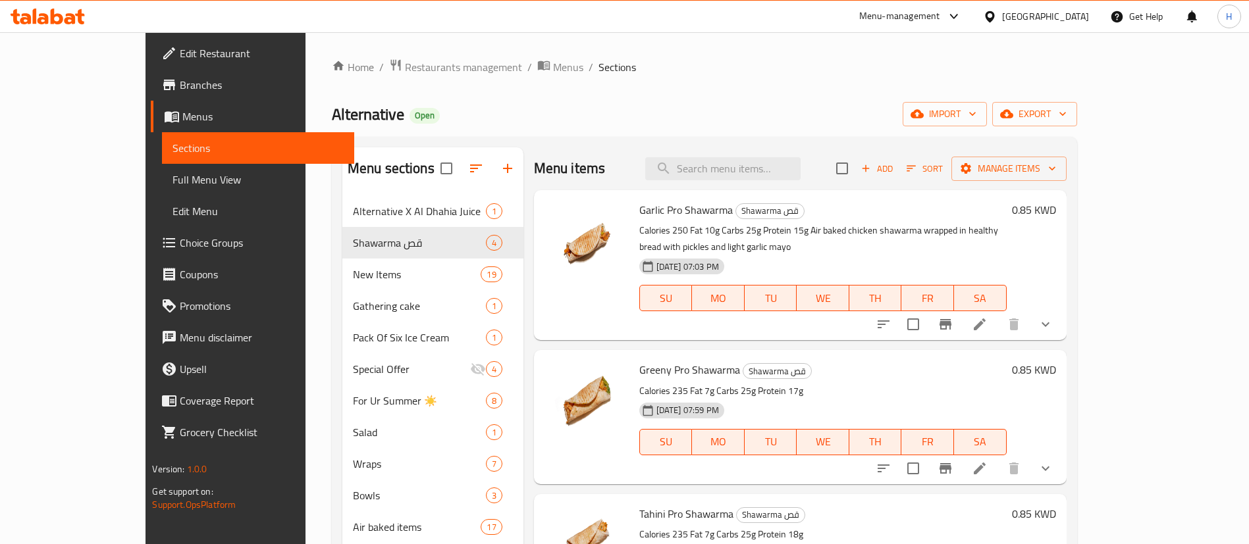
click at [363, 55] on div "Home / Restaurants management / Menus / Sections Alternative Open import export…" at bounding box center [704, 466] width 798 height 869
click at [405, 70] on span "Restaurants management" at bounding box center [463, 67] width 117 height 16
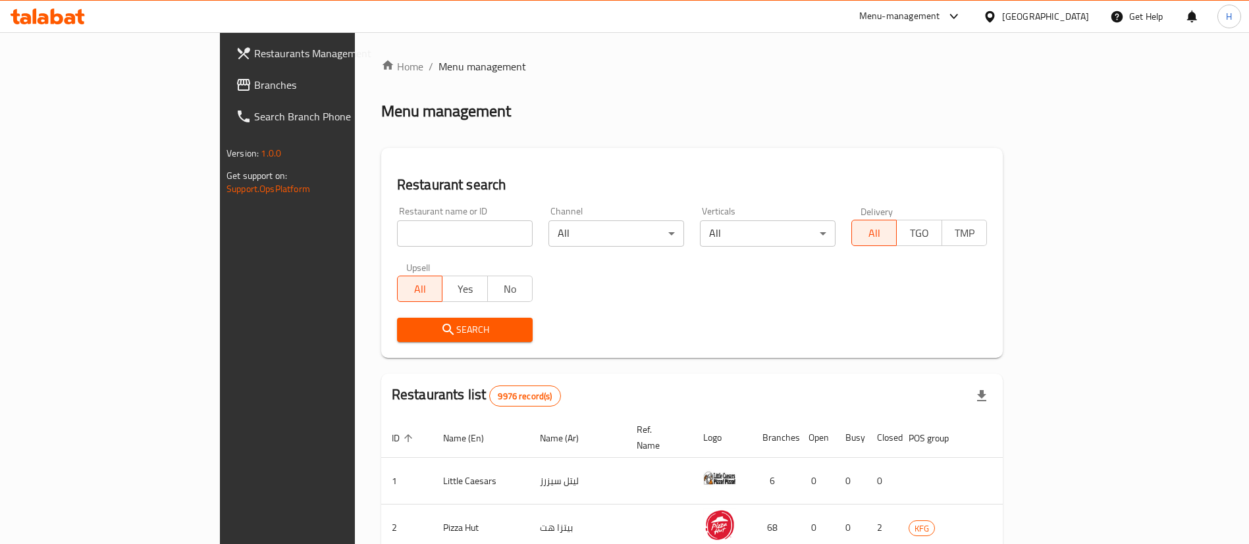
click at [397, 246] on input "search" at bounding box center [465, 233] width 136 height 26
type input "altern"
click button "Search" at bounding box center [465, 330] width 136 height 24
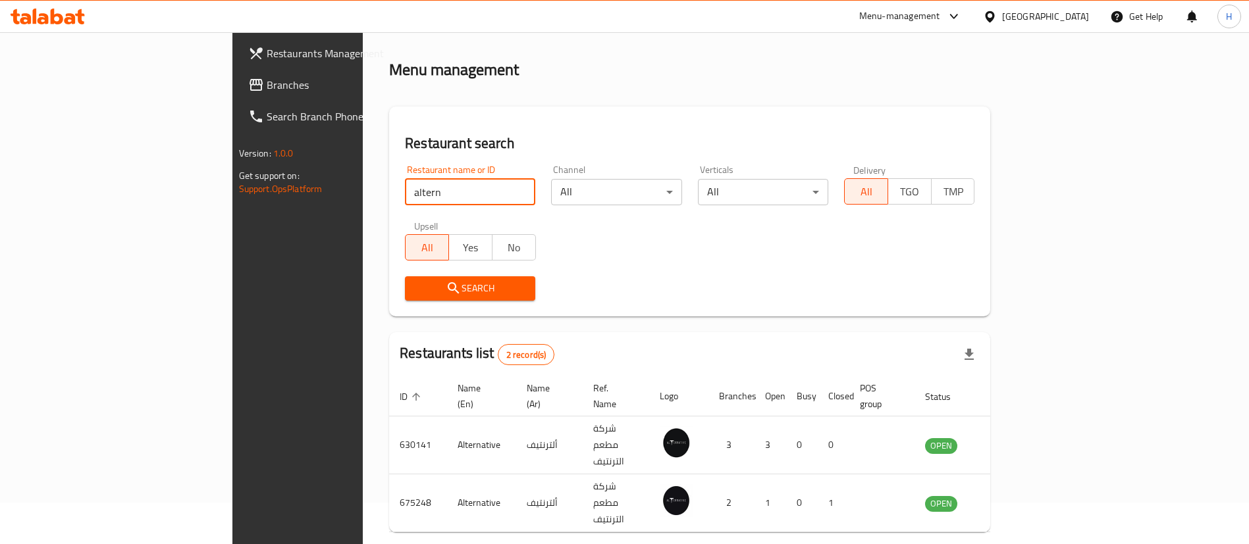
scroll to position [64, 0]
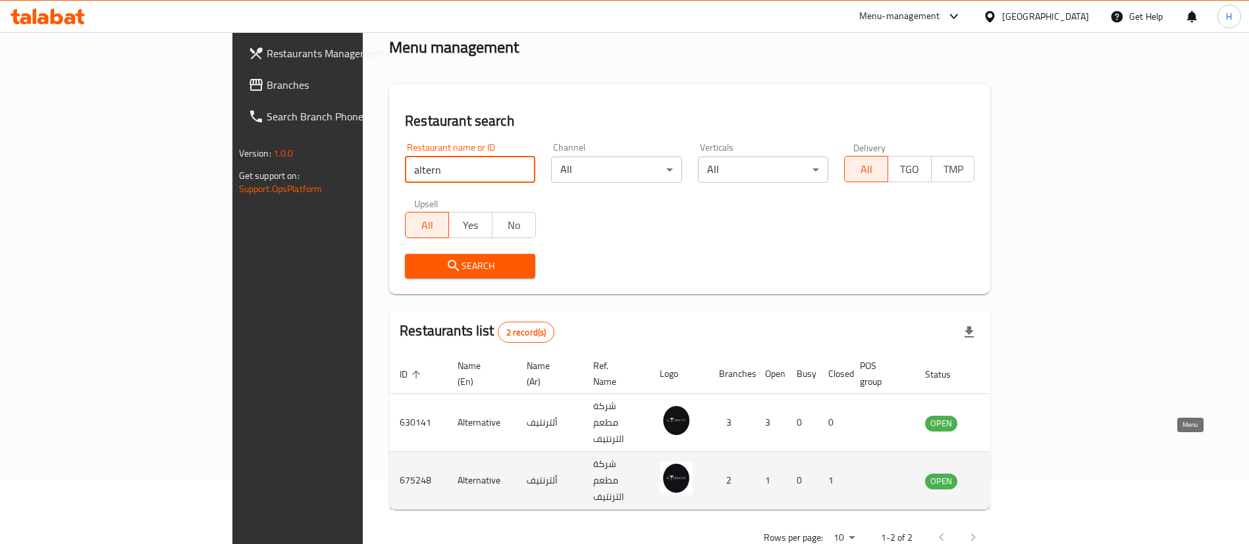
click at [1009, 476] on icon "enhanced table" at bounding box center [1002, 481] width 14 height 11
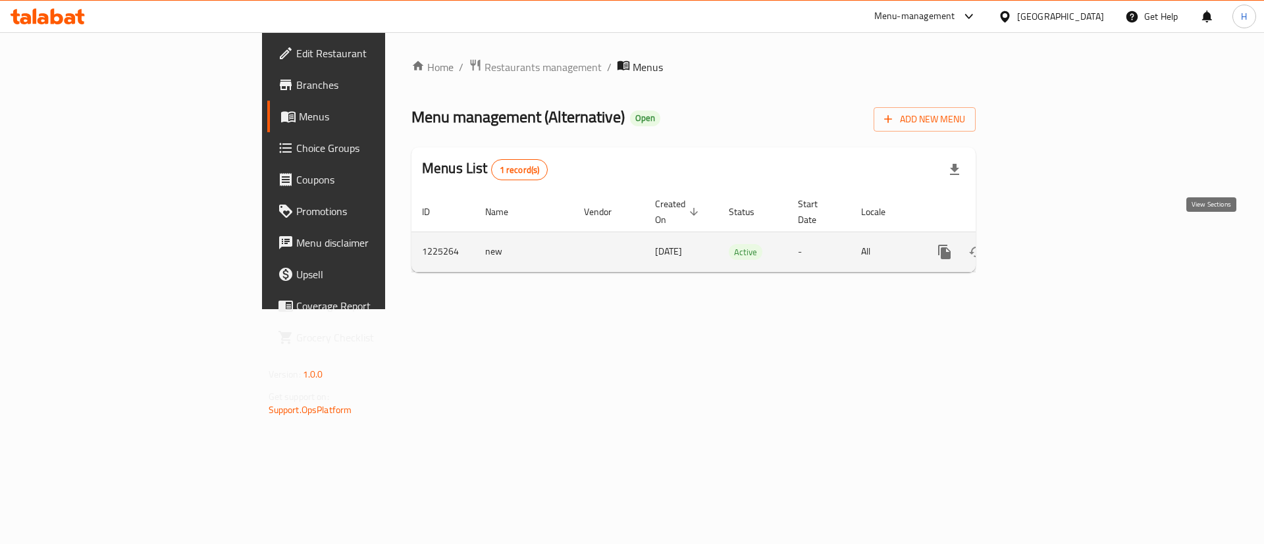
click at [1047, 244] on icon "enhanced table" at bounding box center [1039, 252] width 16 height 16
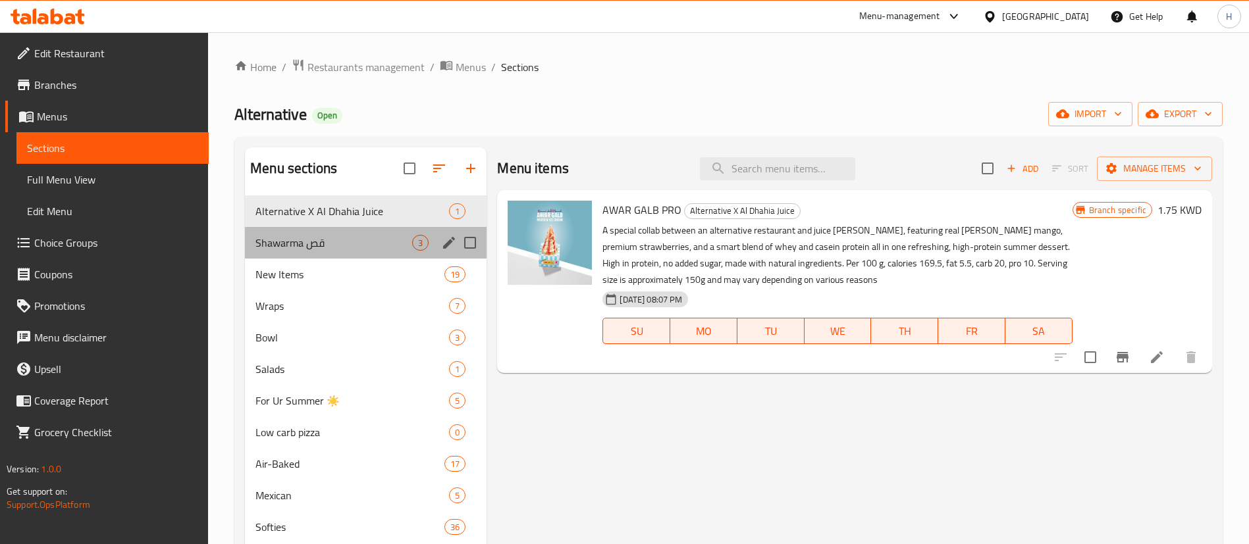
click at [359, 251] on div "Shawarma قص 3" at bounding box center [366, 243] width 242 height 32
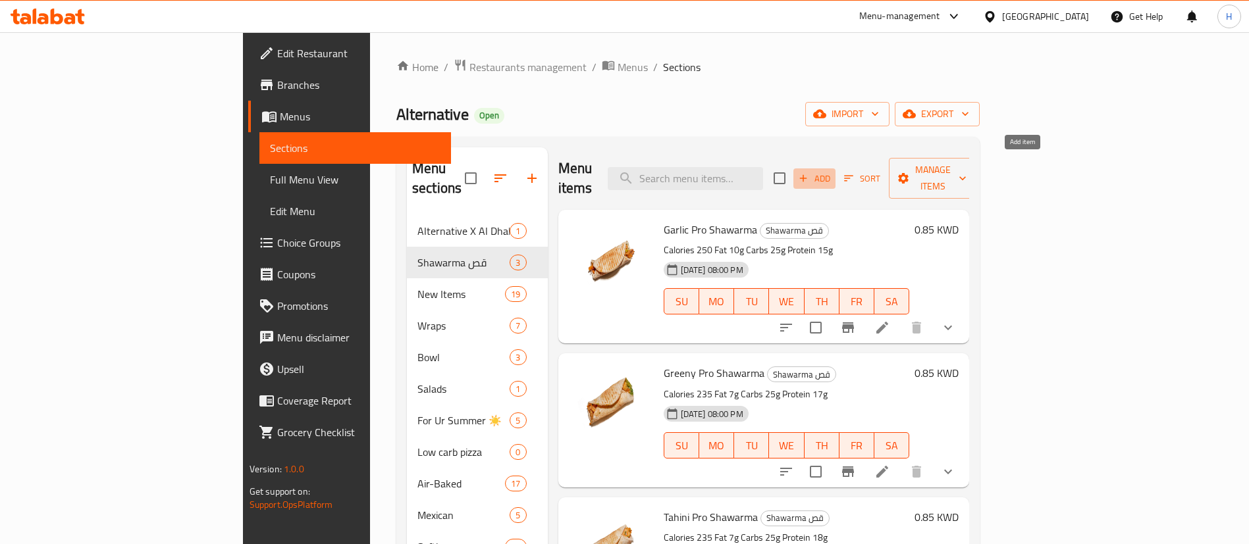
click at [832, 171] on span "Add" at bounding box center [814, 178] width 36 height 15
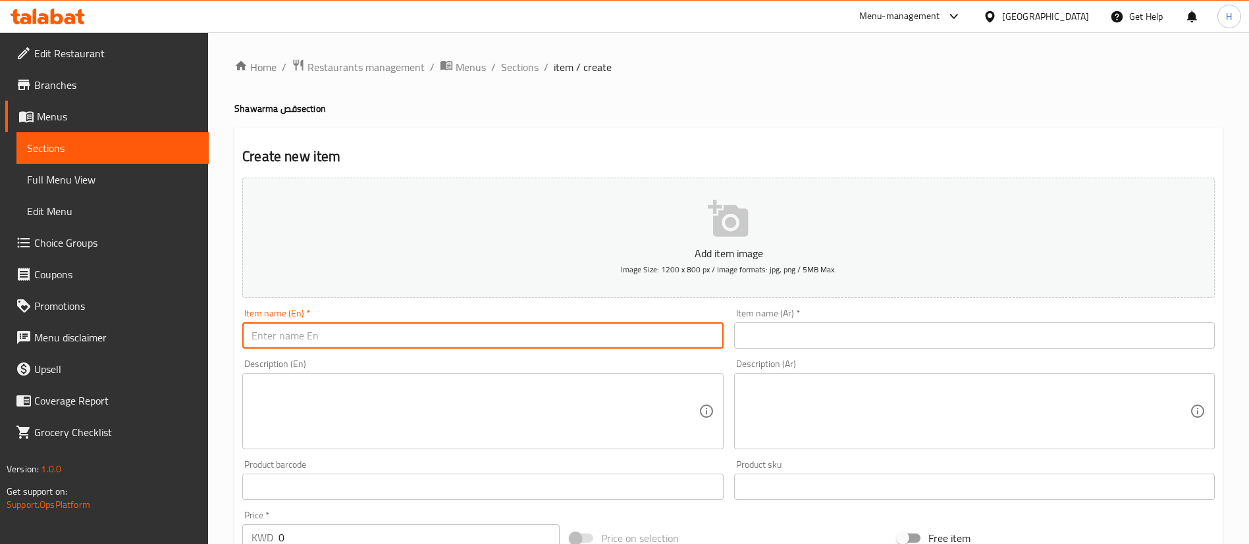
click at [415, 333] on input "text" at bounding box center [482, 336] width 480 height 26
paste input "Shawarma bowl"
type input "Shawarma bowl"
click at [810, 340] on input "text" at bounding box center [974, 336] width 480 height 26
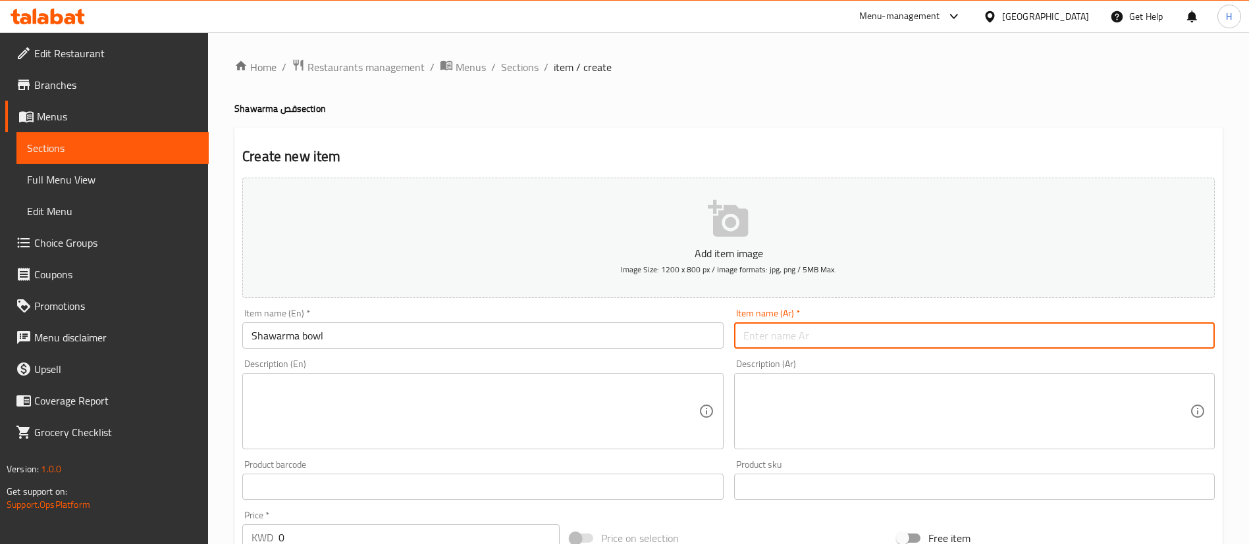
paste input "شورما بول"
type input "شورما بول"
click at [482, 384] on textarea at bounding box center [474, 411] width 446 height 63
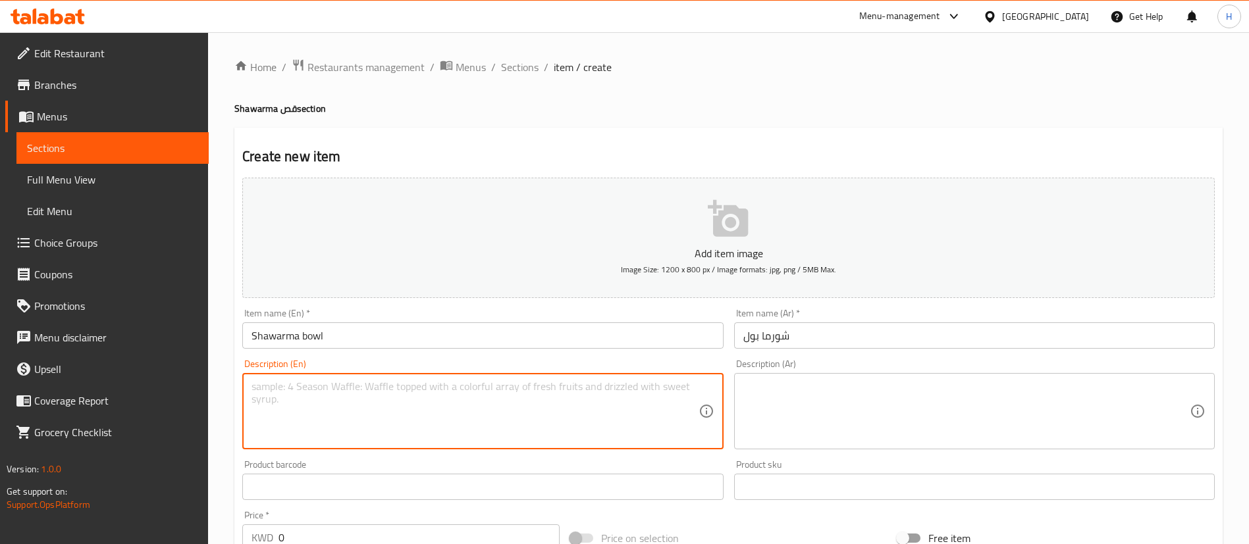
paste textarea "Calories378 Fat10 Carb45 Pro27"
type textarea "Calories378 Fat10 Carb45 Pro27"
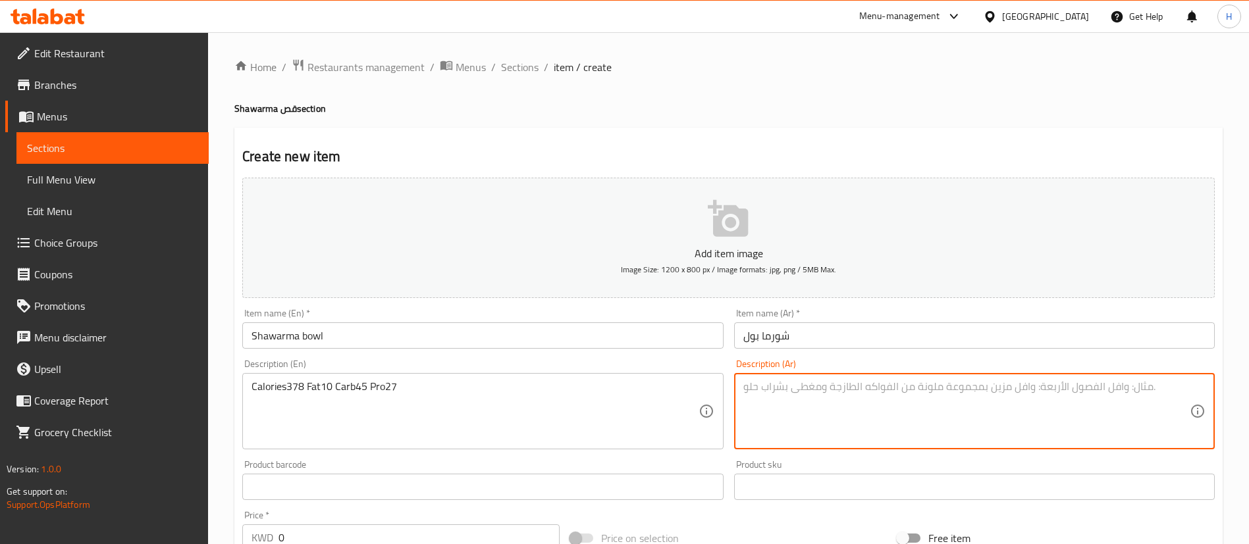
click at [828, 411] on textarea at bounding box center [966, 411] width 446 height 63
paste textarea "السعرات ٣٧٨ الدهون ١٠ الكارب ٤٥ البروتين ٢٧"
type textarea "السعرات ٣٧٨ الدهون ١٠ الكارب ٤٥ البروتين ٢٧"
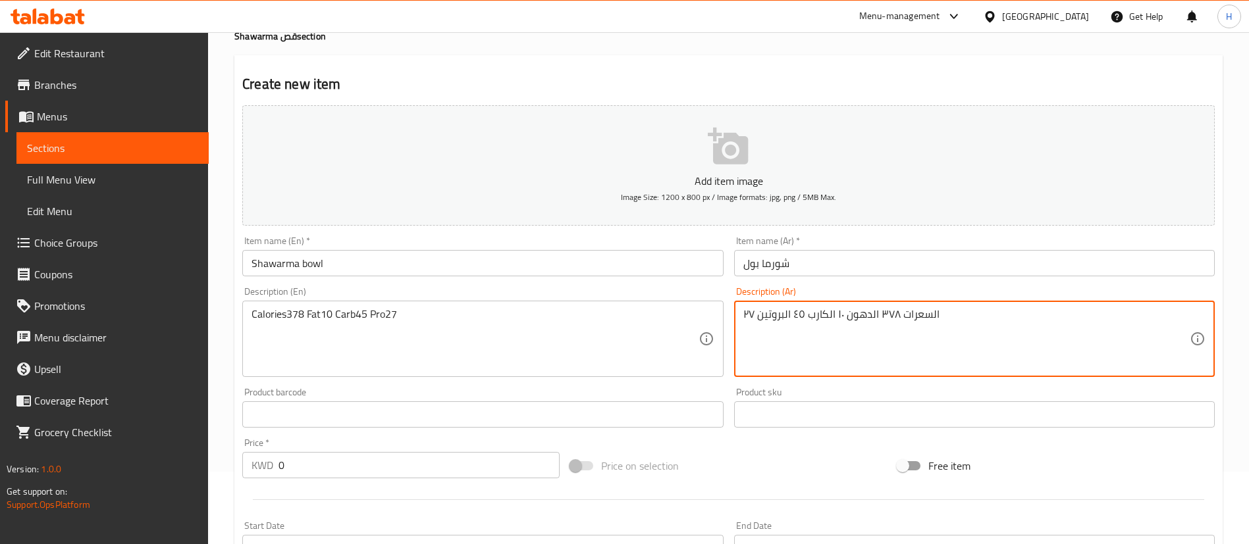
scroll to position [99, 0]
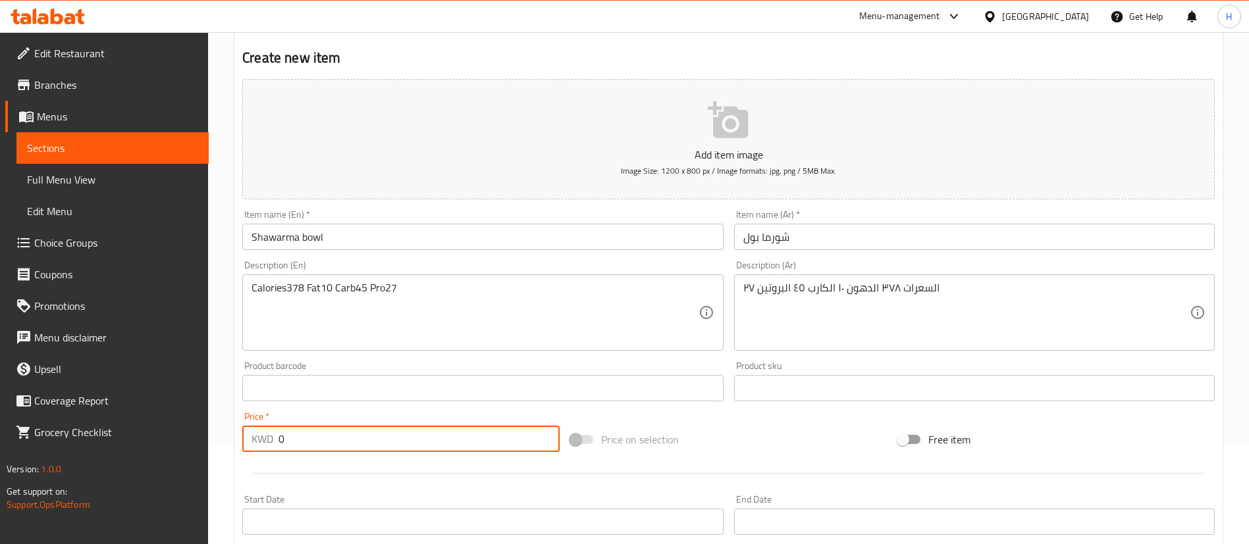
drag, startPoint x: 323, startPoint y: 434, endPoint x: 272, endPoint y: 440, distance: 50.5
click at [269, 438] on div "KWD 0 Price *" at bounding box center [400, 439] width 317 height 26
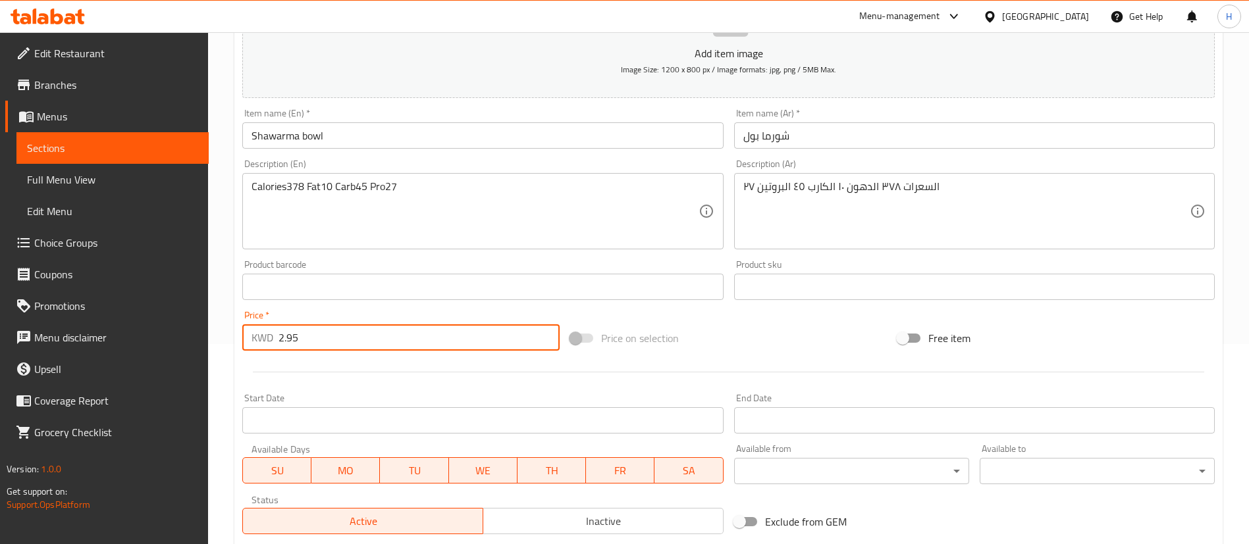
scroll to position [386, 0]
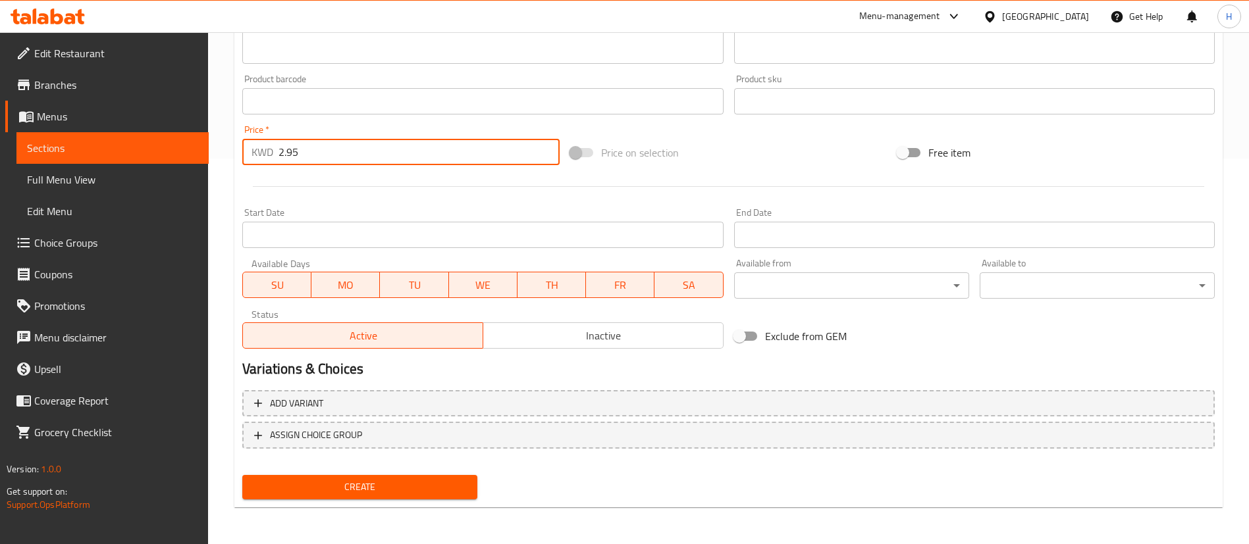
type input "2.95"
click at [355, 486] on span "Create" at bounding box center [360, 487] width 214 height 16
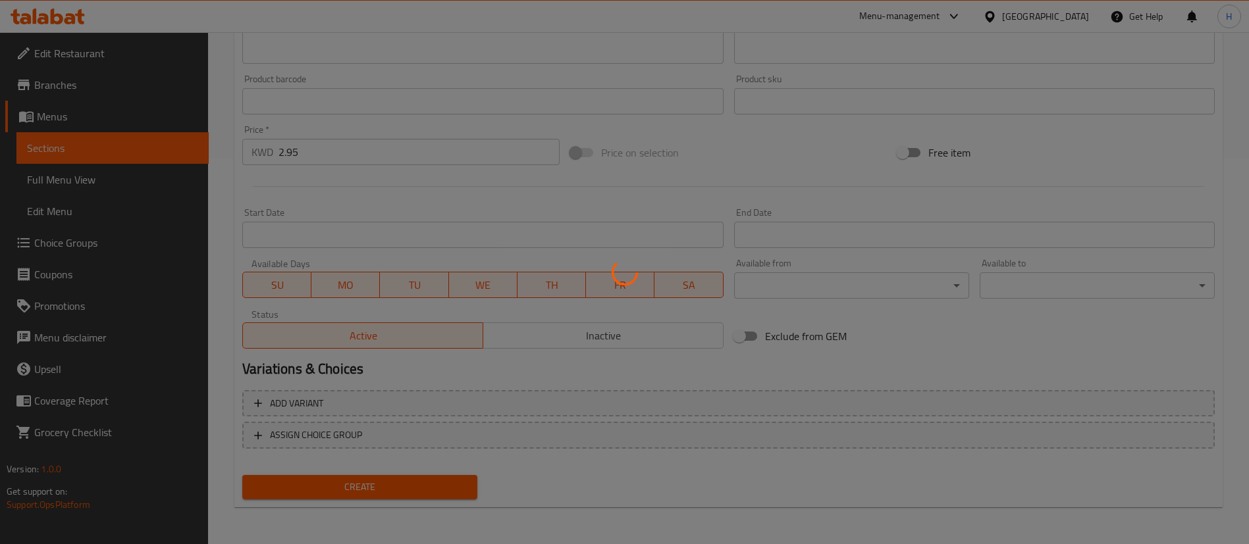
type input "0"
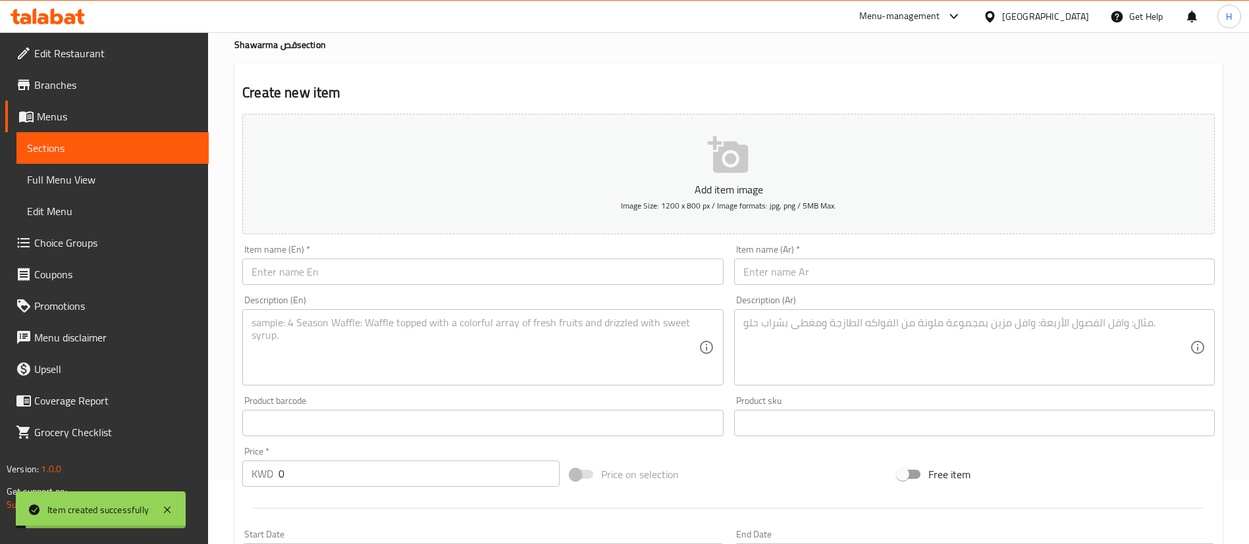
scroll to position [0, 0]
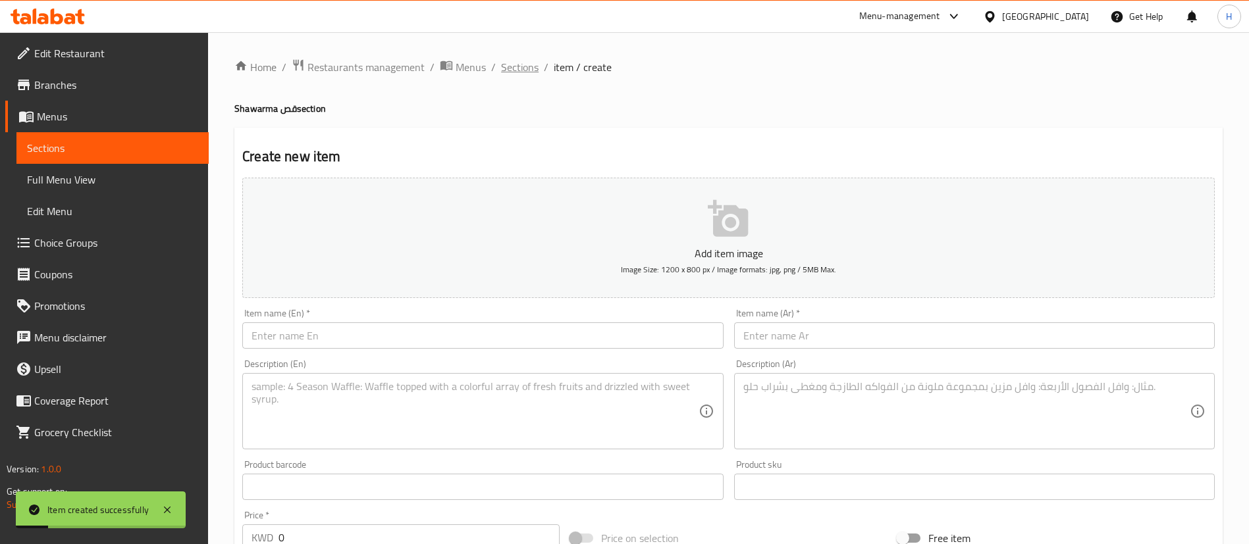
click at [517, 70] on span "Sections" at bounding box center [520, 67] width 38 height 16
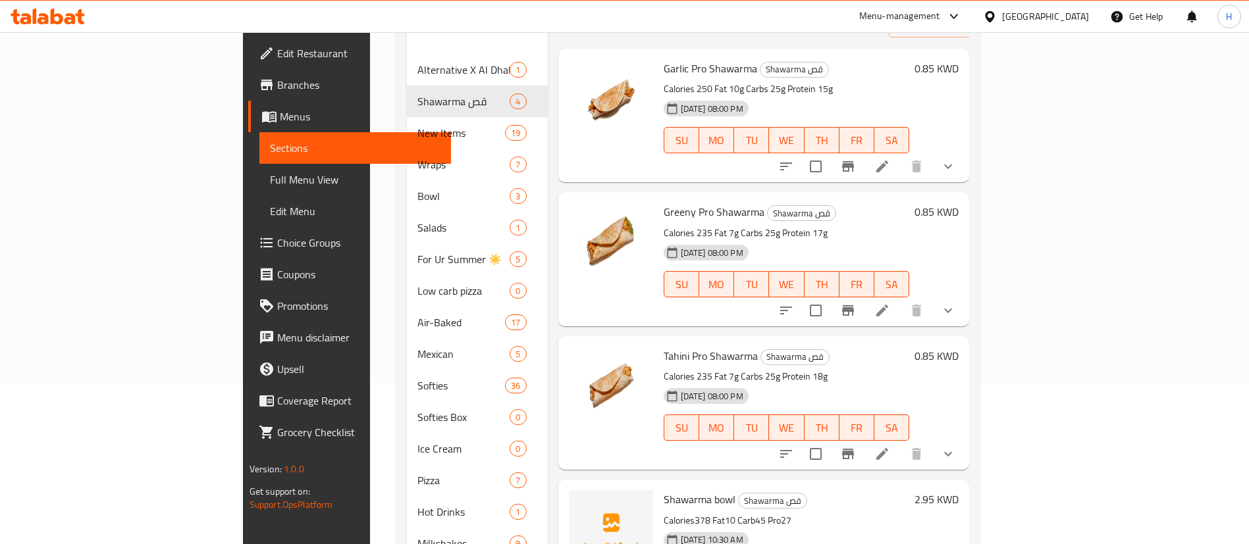
scroll to position [296, 0]
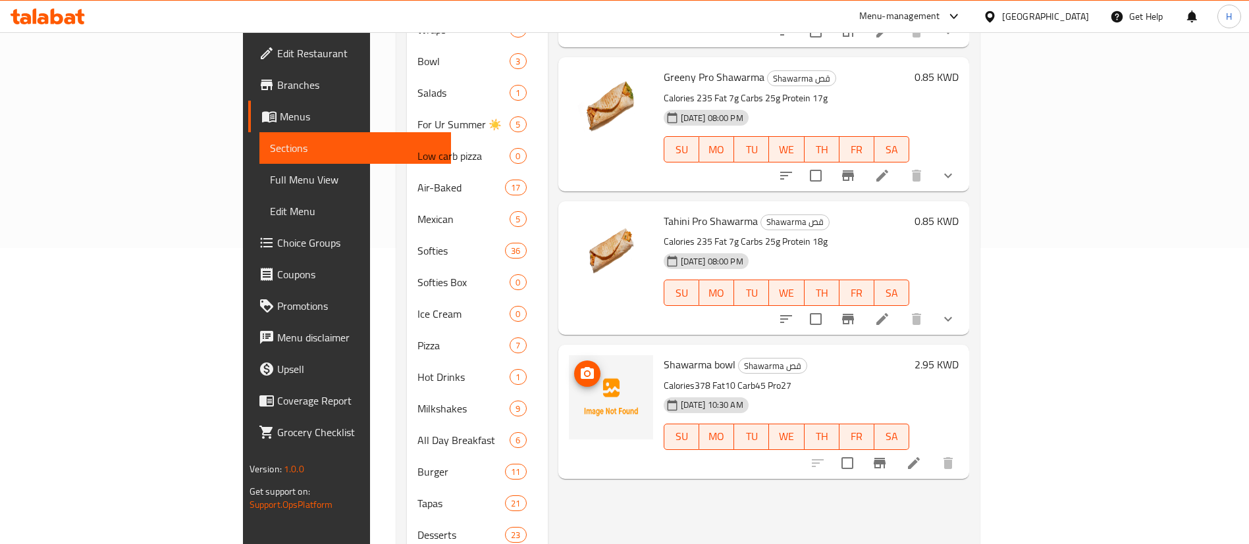
click at [581, 367] on icon "upload picture" at bounding box center [587, 373] width 13 height 12
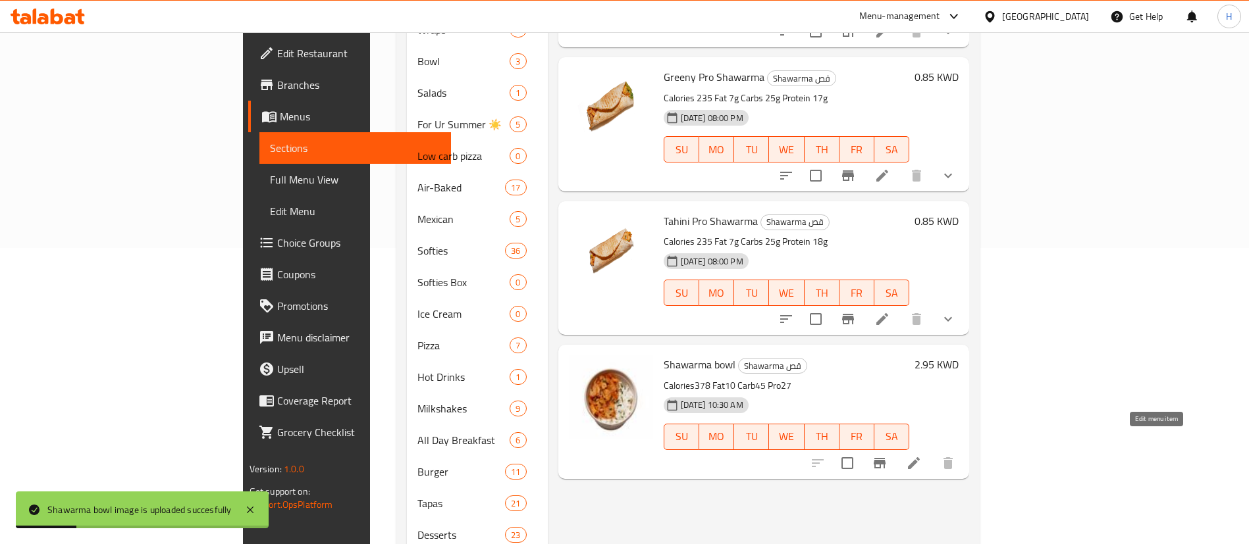
click at [921, 455] on icon at bounding box center [914, 463] width 16 height 16
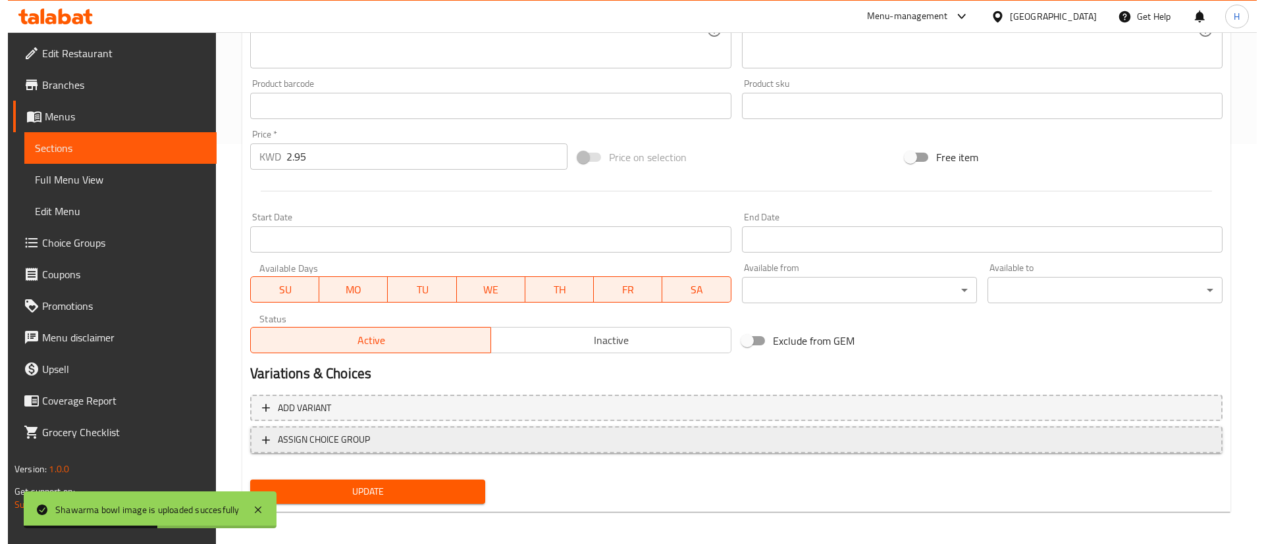
scroll to position [405, 0]
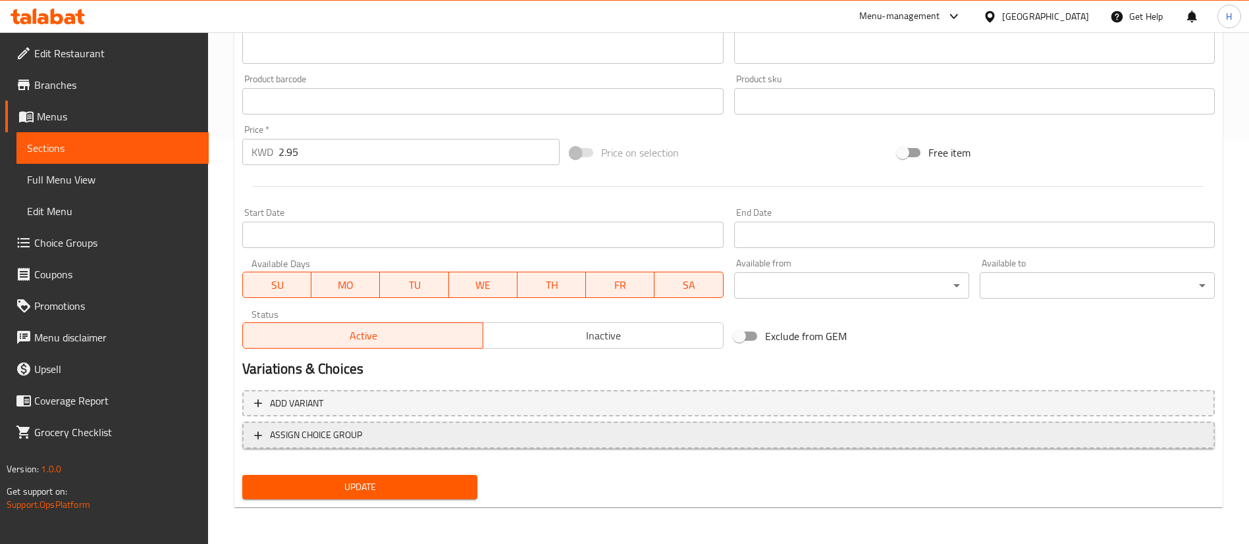
click at [336, 431] on span "ASSIGN CHOICE GROUP" at bounding box center [316, 435] width 92 height 16
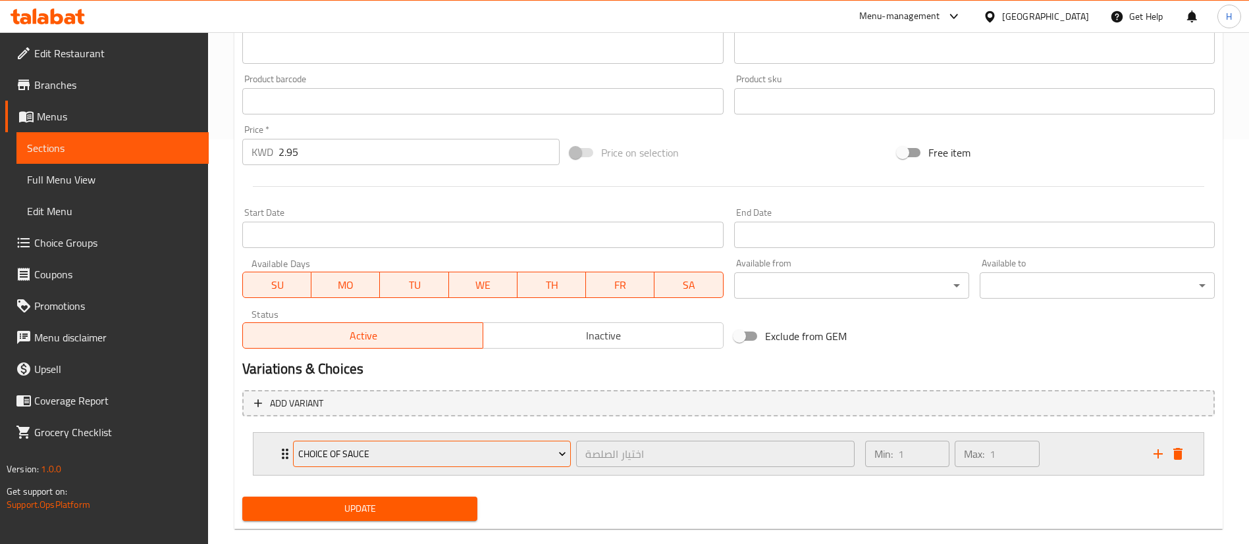
click at [325, 457] on span "Choice Of Sauce" at bounding box center [432, 454] width 268 height 16
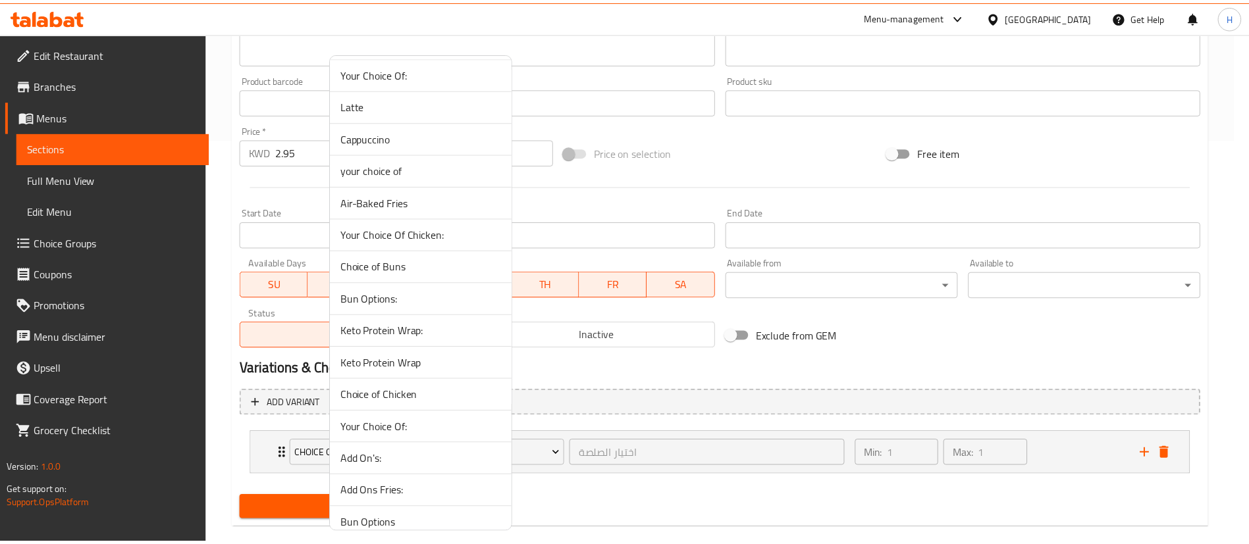
scroll to position [2142, 0]
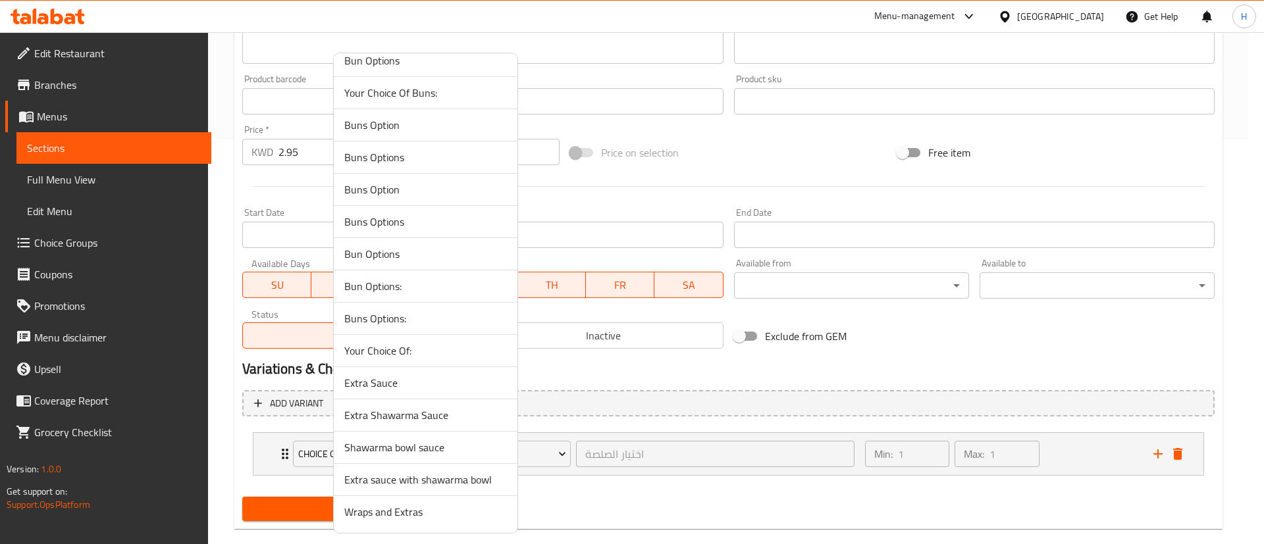
click at [436, 452] on span "Shawarma bowl sauce" at bounding box center [425, 448] width 163 height 16
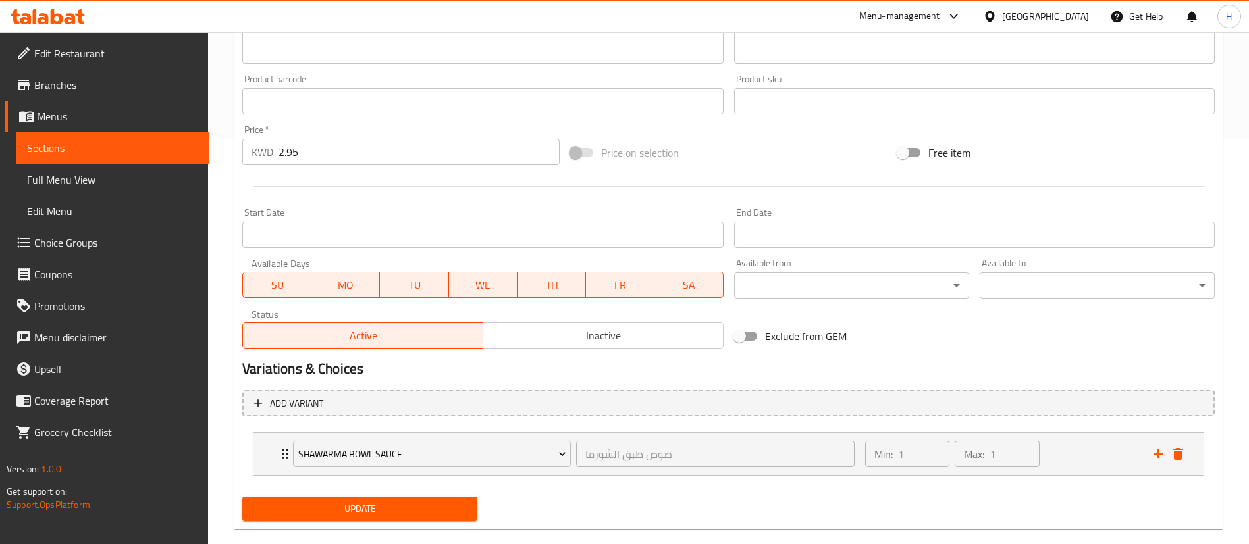
drag, startPoint x: 622, startPoint y: 428, endPoint x: 697, endPoint y: 418, distance: 75.8
click at [1090, 456] on div "Min: 1 ​ Max: 1 ​" at bounding box center [1001, 453] width 288 height 42
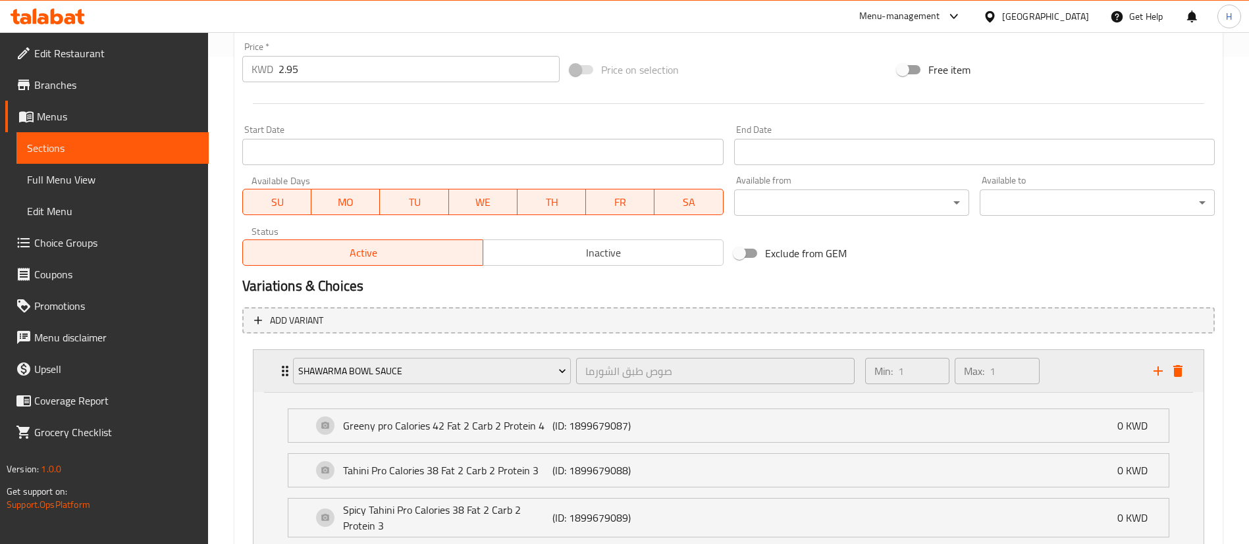
scroll to position [593, 0]
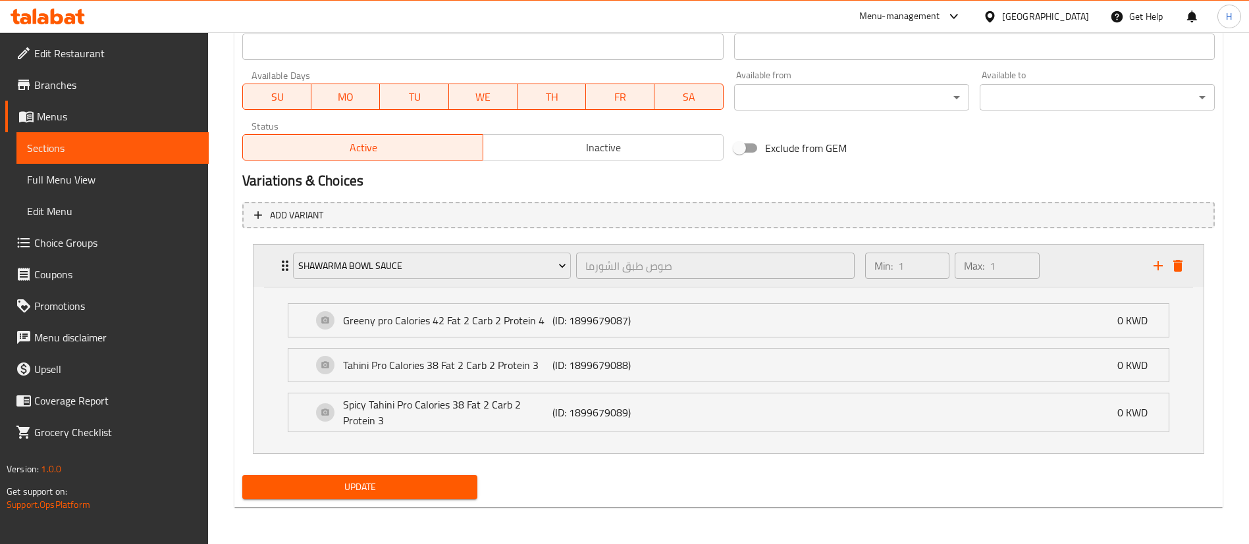
click at [1071, 272] on div "Min: 1 ​ Max: 1 ​" at bounding box center [1001, 266] width 288 height 42
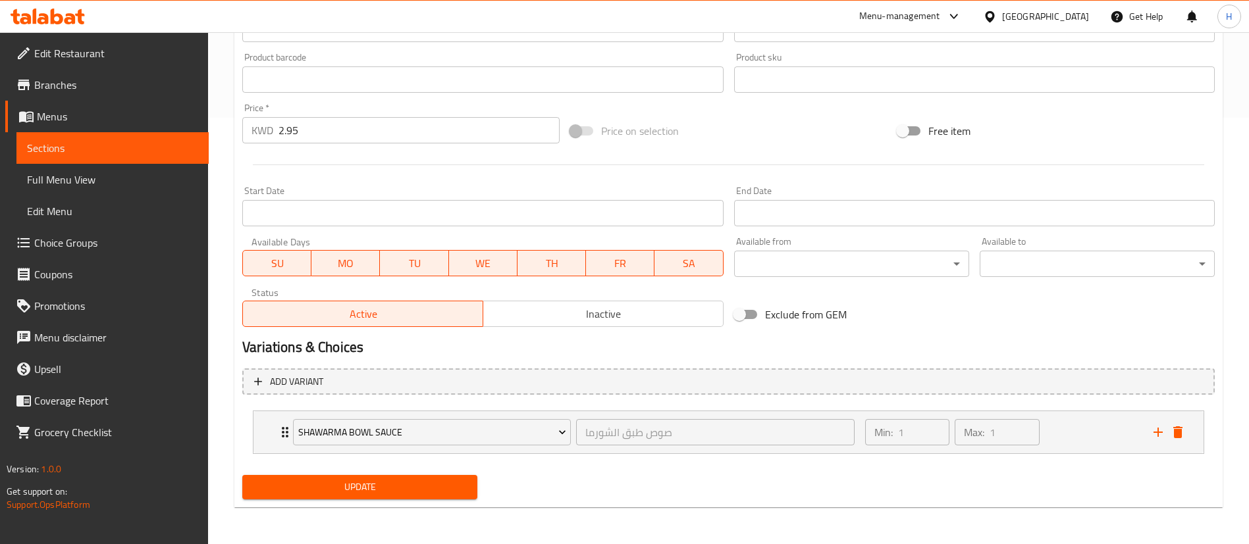
scroll to position [427, 0]
click at [313, 479] on span "Update" at bounding box center [360, 487] width 214 height 16
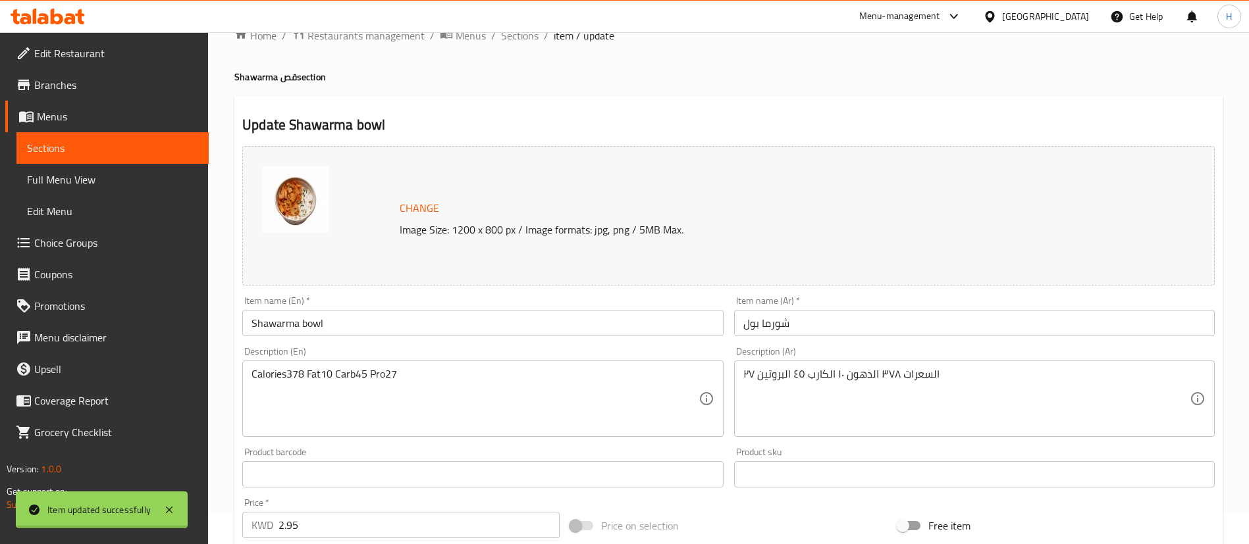
scroll to position [0, 0]
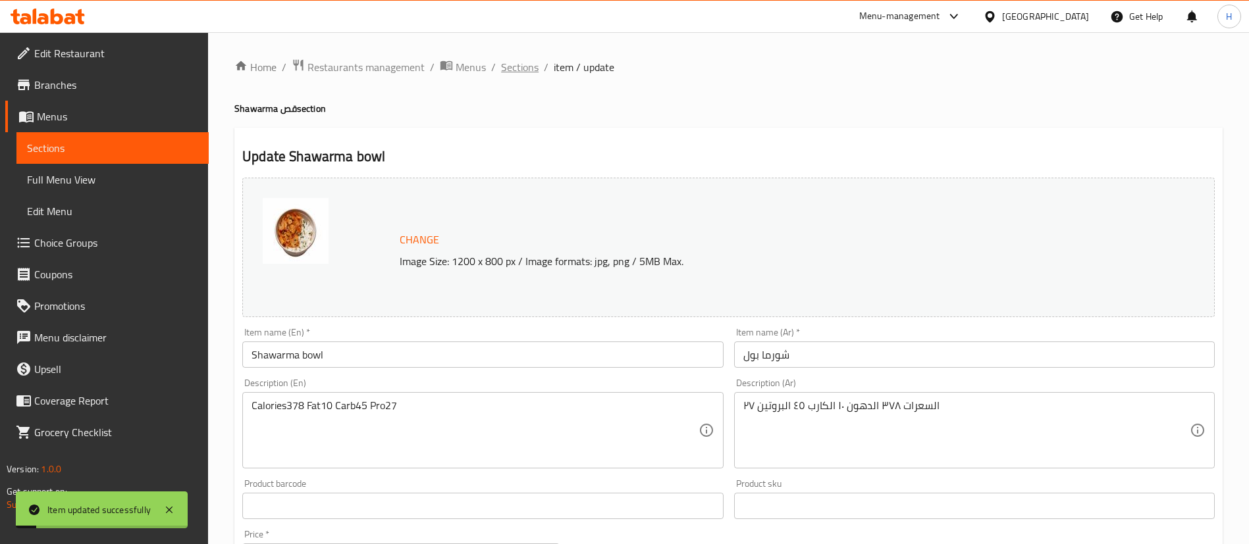
click at [521, 70] on span "Sections" at bounding box center [520, 67] width 38 height 16
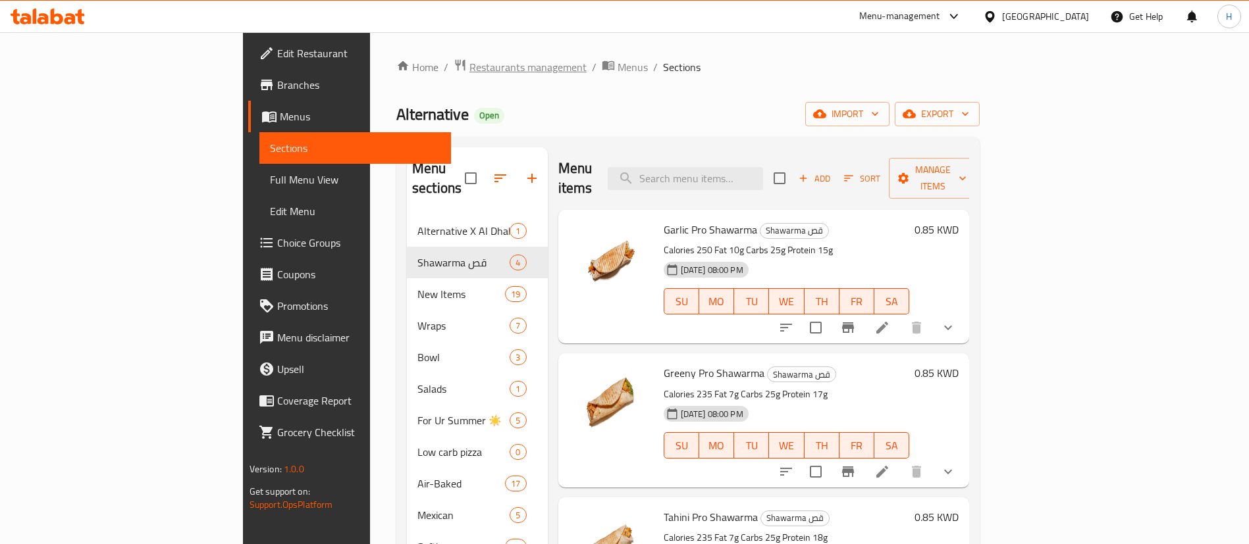
click at [469, 68] on span "Restaurants management" at bounding box center [527, 67] width 117 height 16
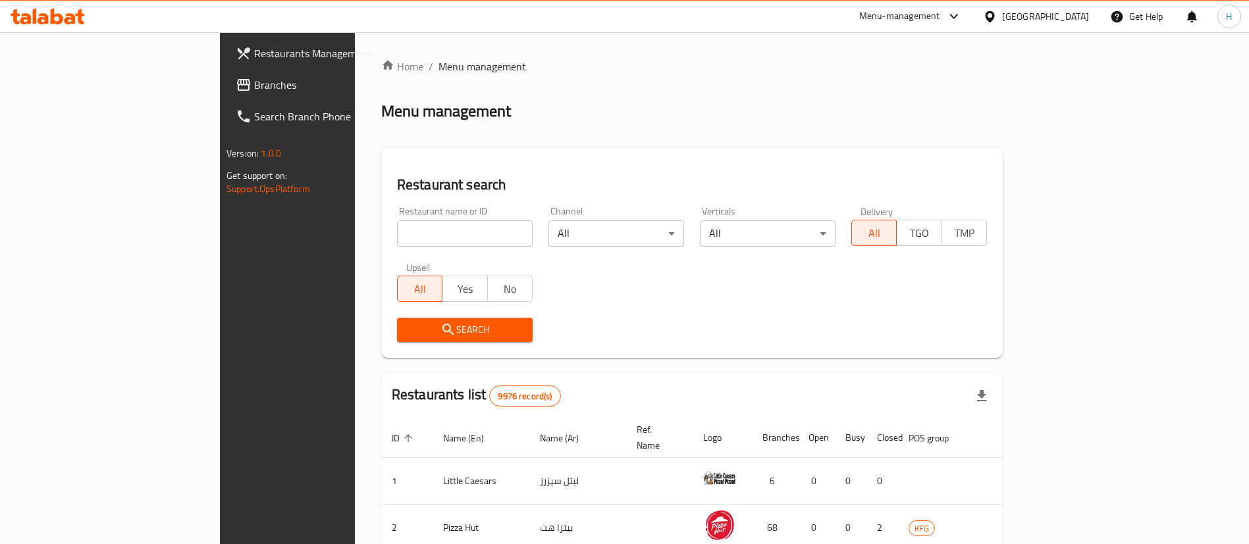
click at [425, 230] on input "search" at bounding box center [465, 233] width 136 height 26
type input "stone bak"
click button "Search" at bounding box center [465, 330] width 136 height 24
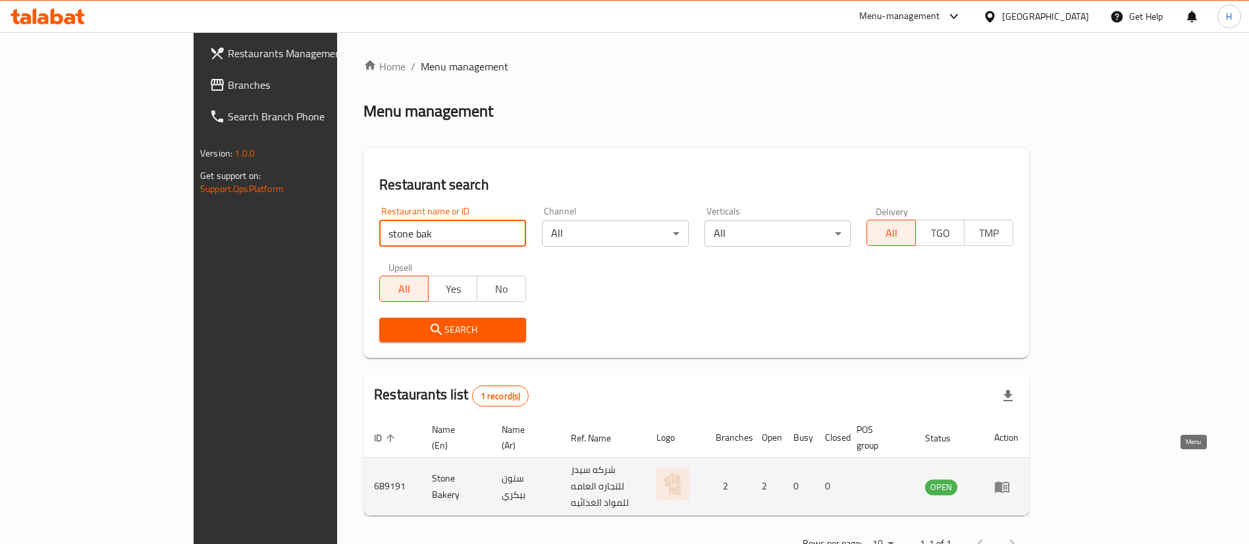
click at [1007, 485] on icon "enhanced table" at bounding box center [1004, 487] width 5 height 5
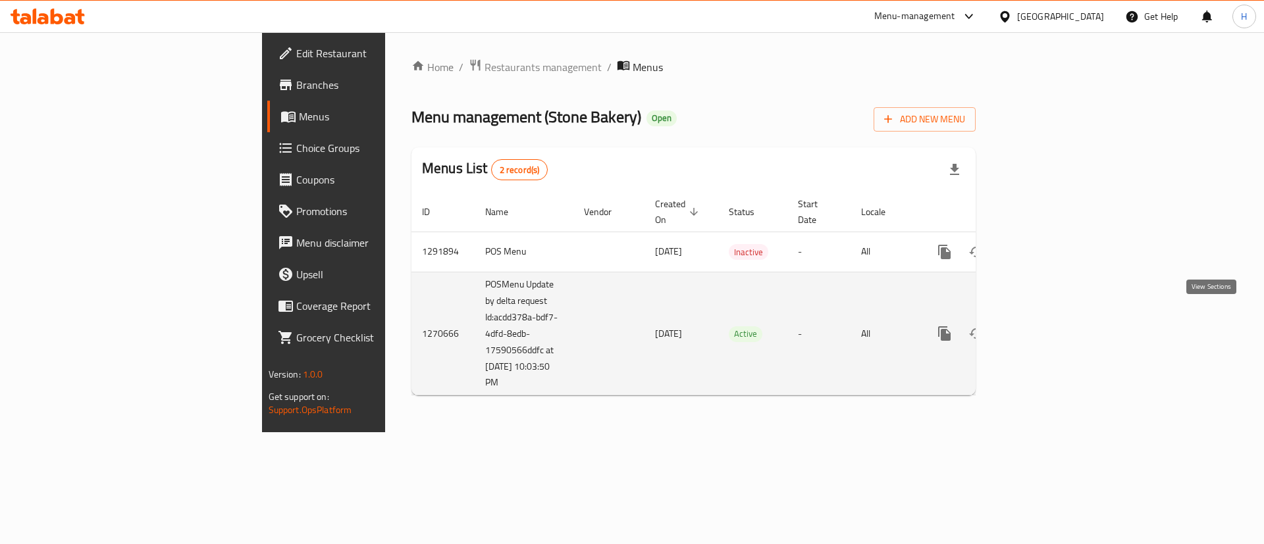
click at [1045, 328] on icon "enhanced table" at bounding box center [1039, 334] width 12 height 12
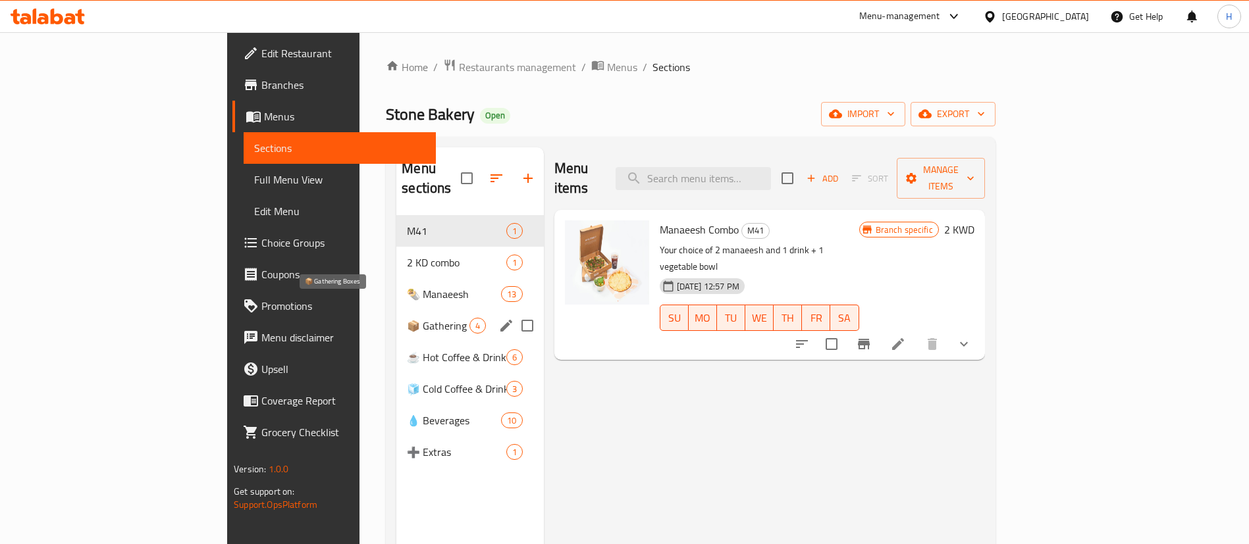
click at [407, 318] on span "📦 Gathering Boxes" at bounding box center [438, 326] width 62 height 16
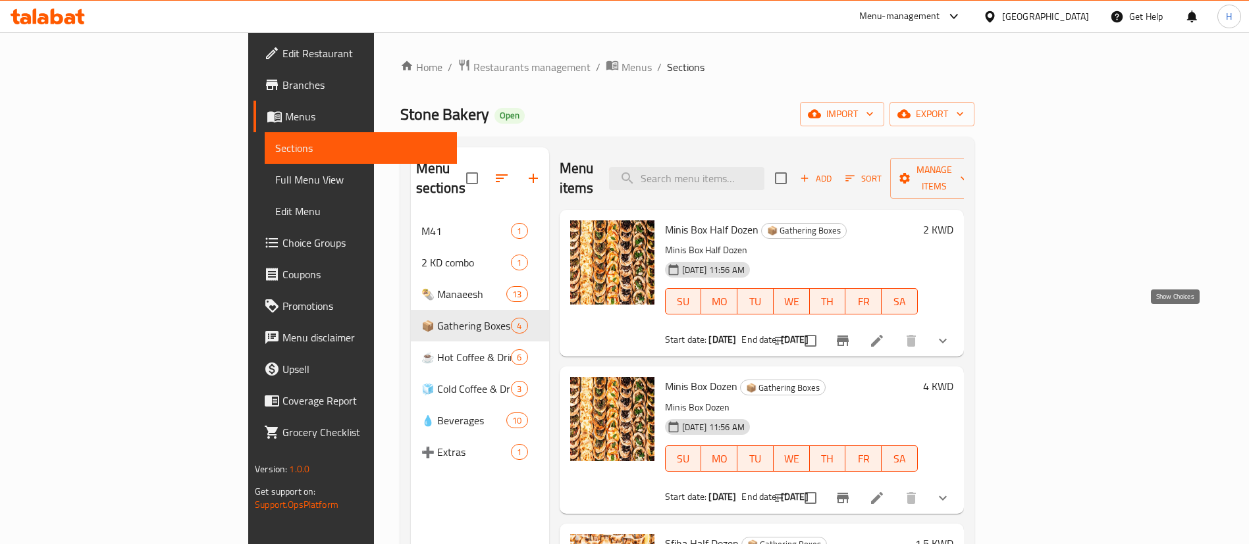
click at [950, 333] on icon "show more" at bounding box center [943, 341] width 16 height 16
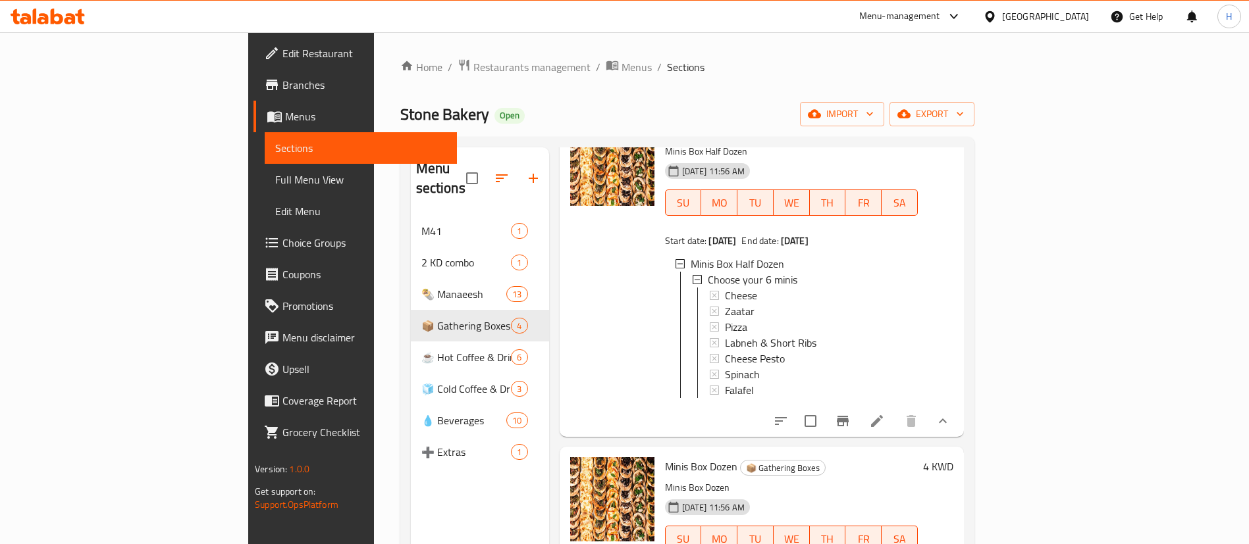
scroll to position [197, 0]
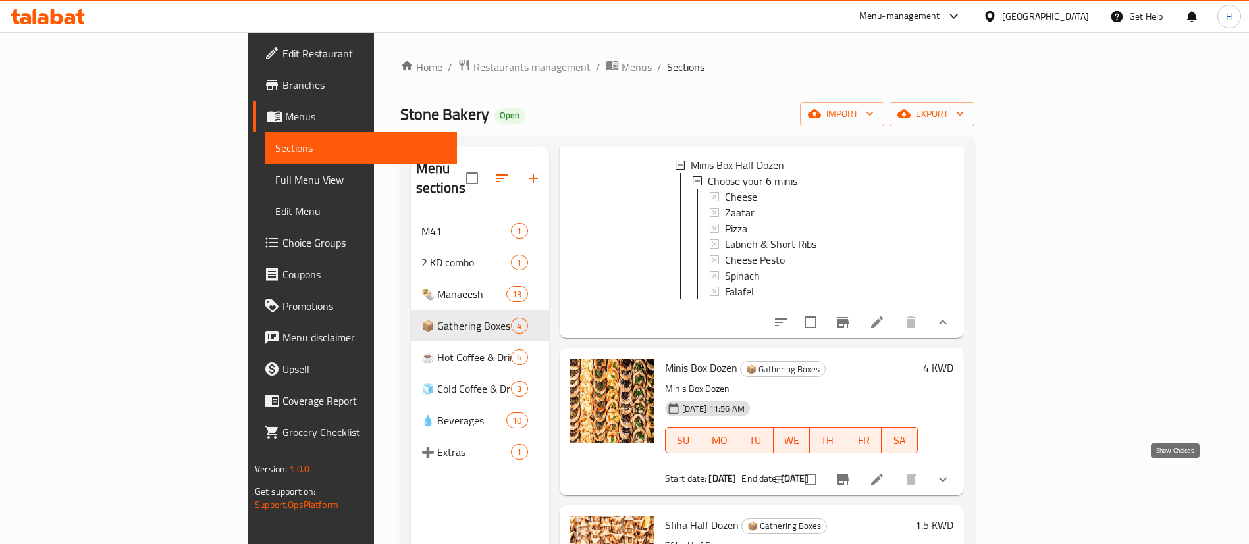
click at [950, 473] on icon "show more" at bounding box center [943, 480] width 16 height 16
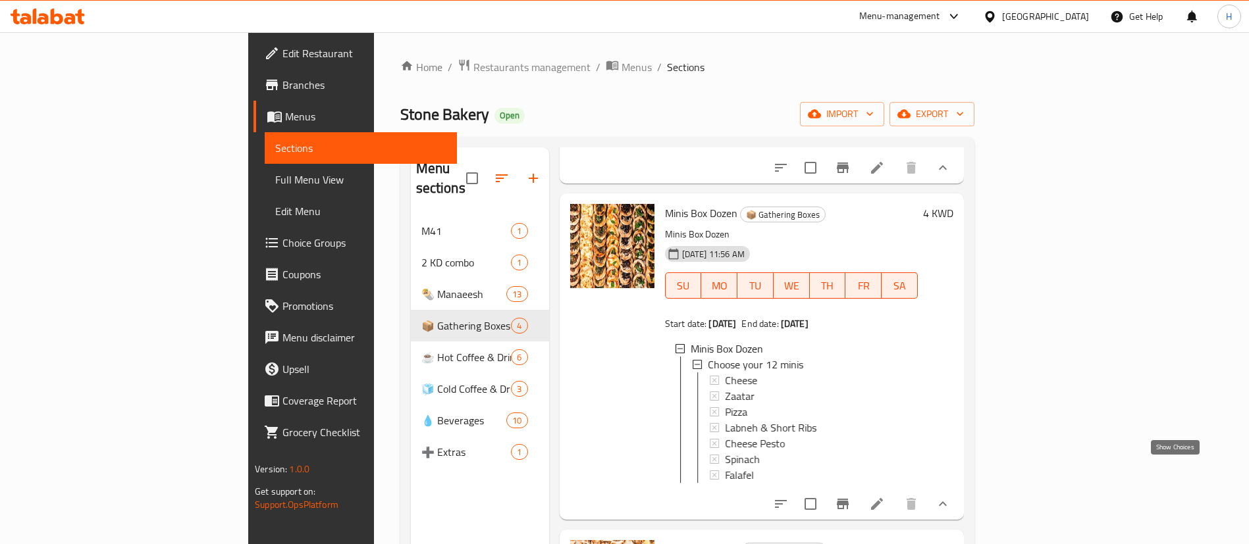
scroll to position [395, 0]
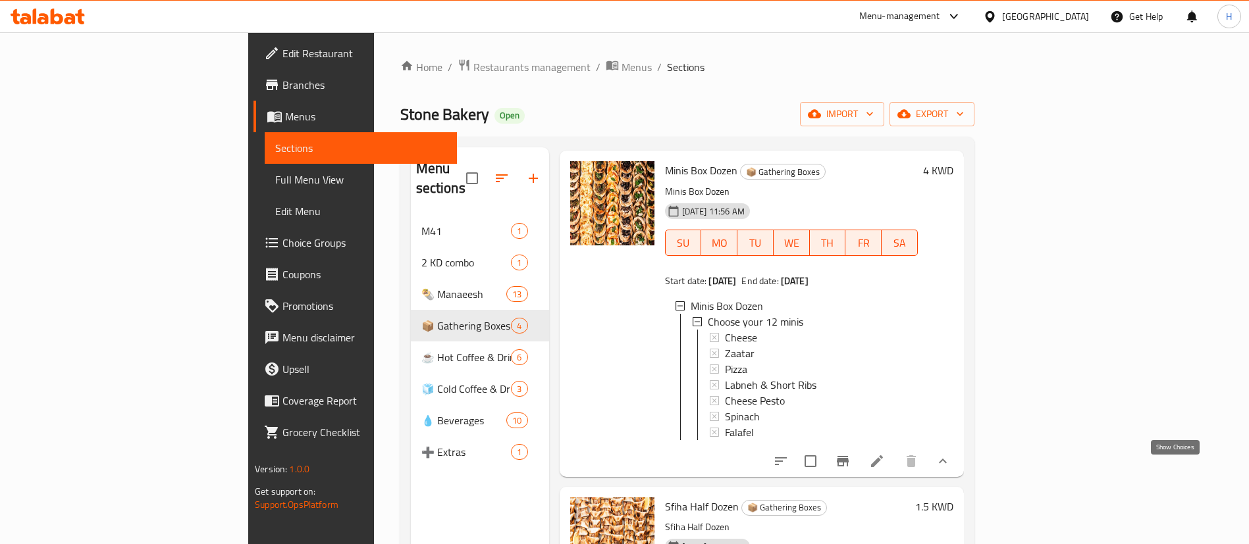
click at [950, 469] on icon "show more" at bounding box center [943, 461] width 16 height 16
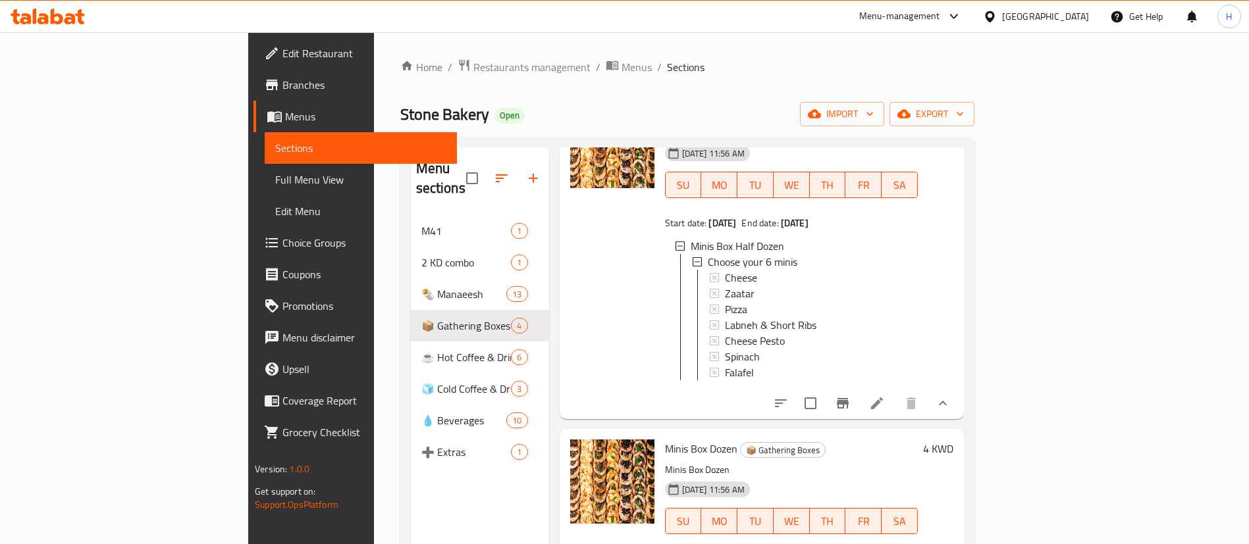
scroll to position [113, 0]
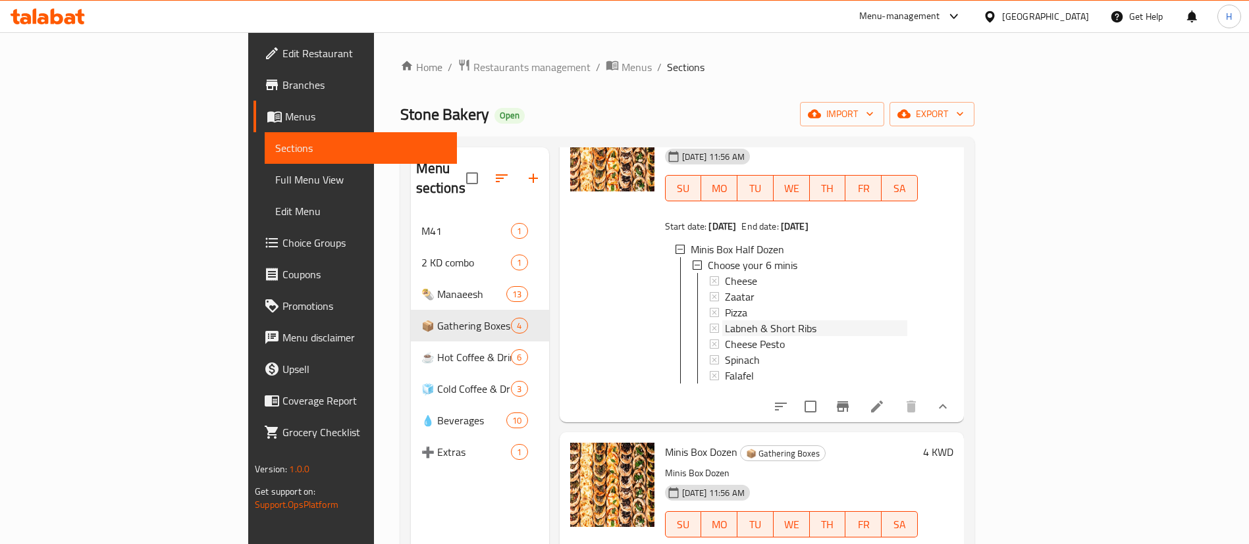
click at [725, 321] on span "Labneh & Short Ribs" at bounding box center [770, 329] width 91 height 16
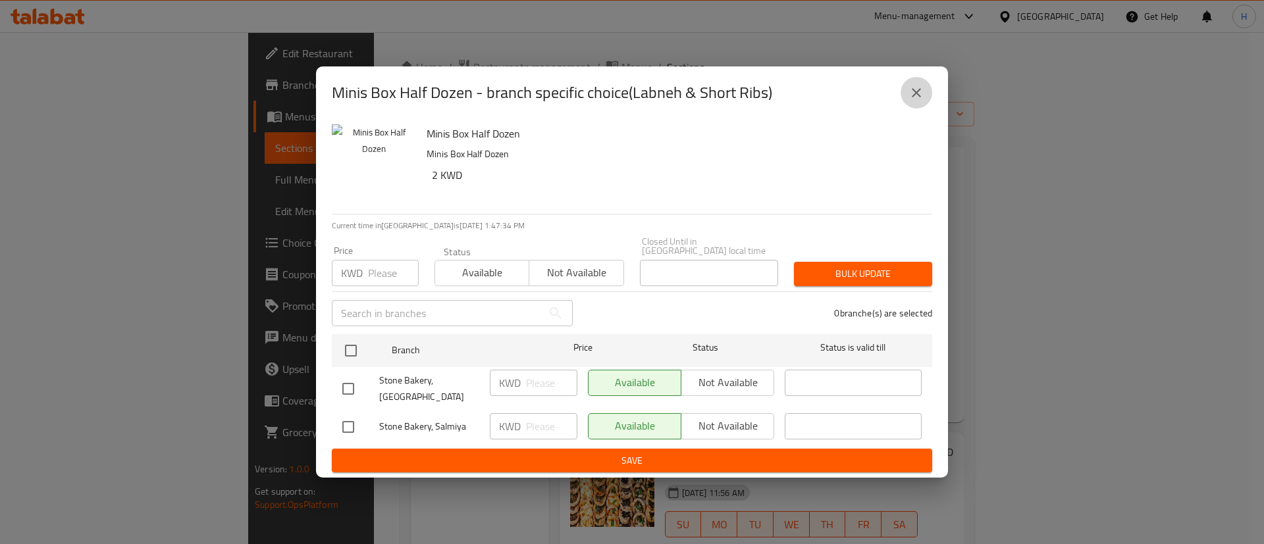
click at [923, 101] on icon "close" at bounding box center [916, 93] width 16 height 16
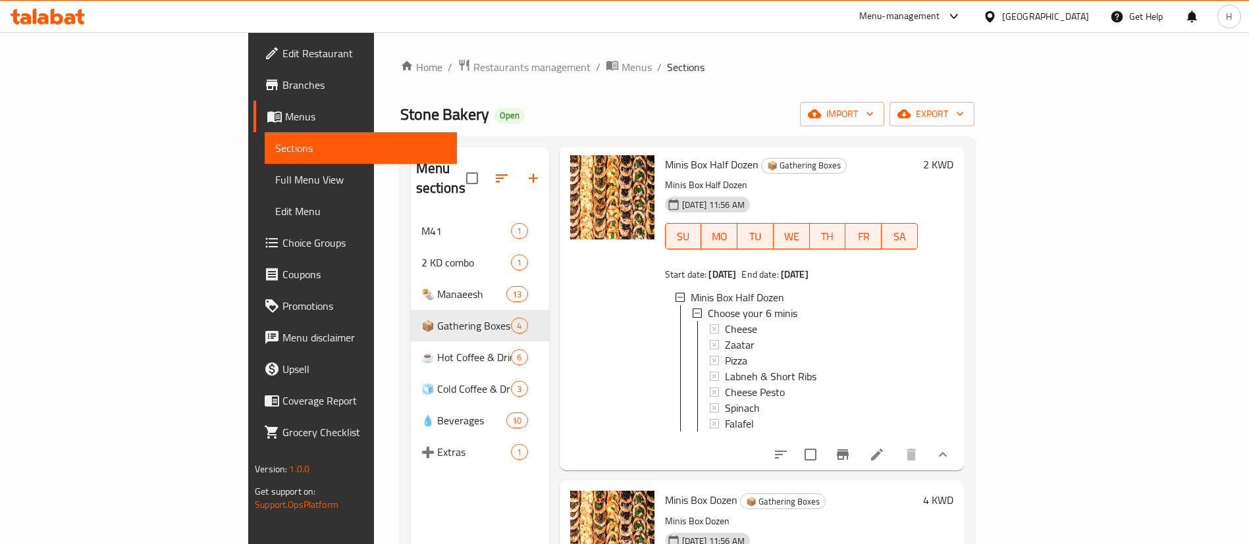
scroll to position [66, 0]
click at [771, 368] on div "Labneh & Short Ribs" at bounding box center [816, 376] width 182 height 16
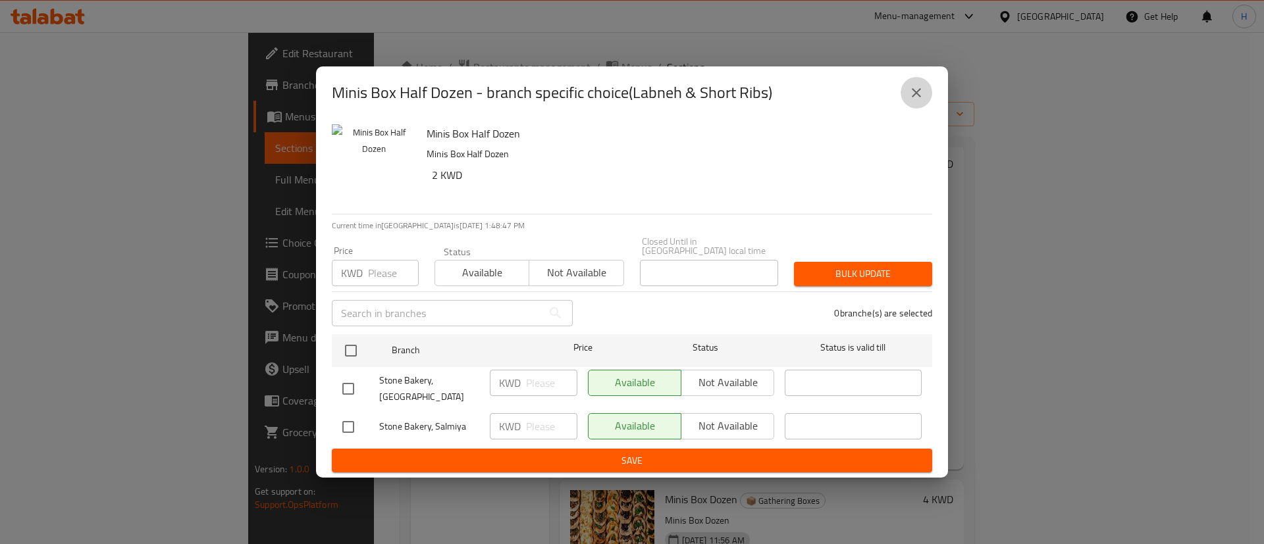
click at [920, 97] on icon "close" at bounding box center [916, 92] width 9 height 9
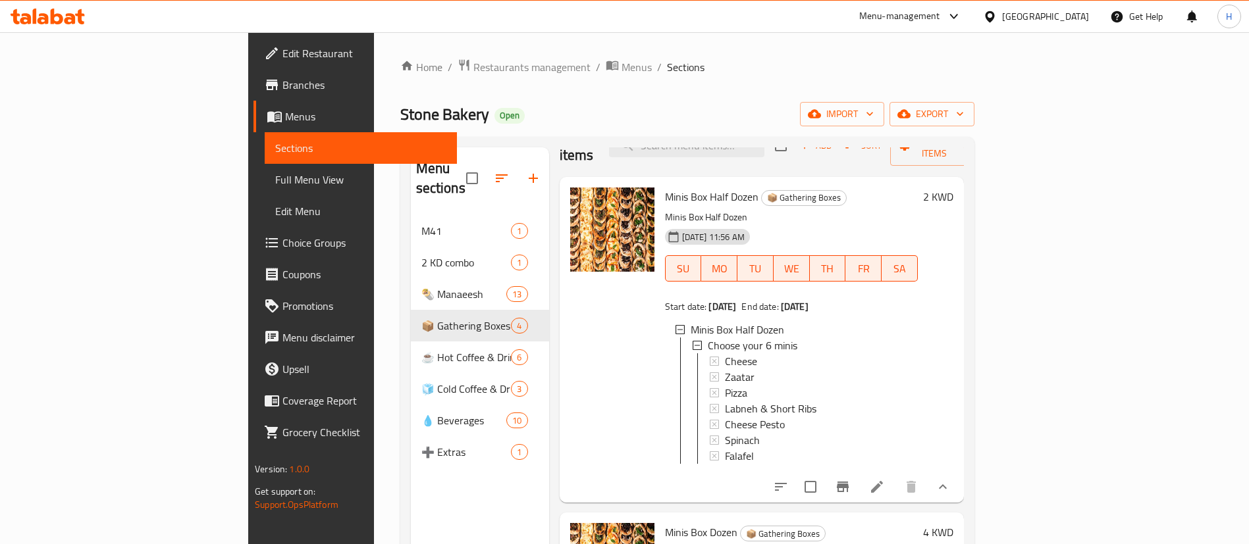
scroll to position [0, 0]
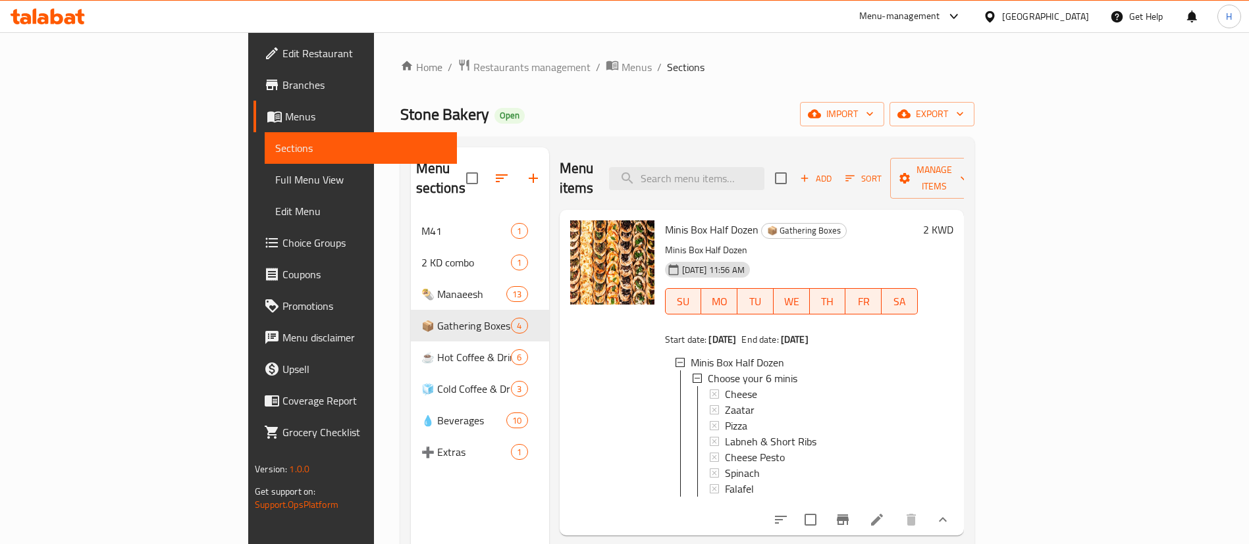
click at [665, 220] on span "Minis Box Half Dozen" at bounding box center [711, 230] width 93 height 20
copy h6 "Minis Box Half Dozen"
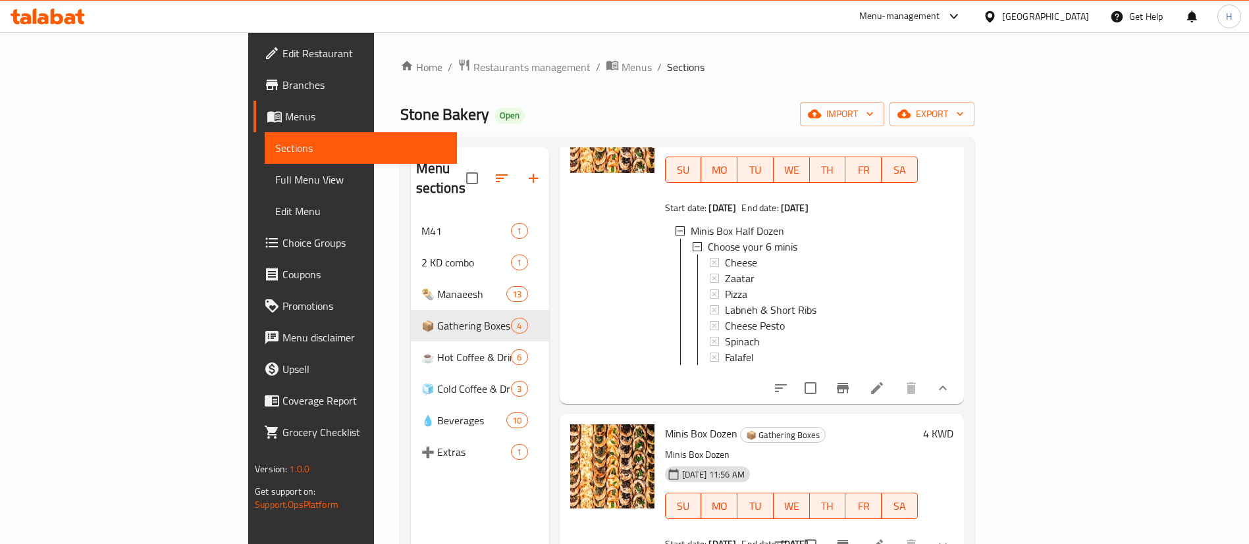
scroll to position [197, 0]
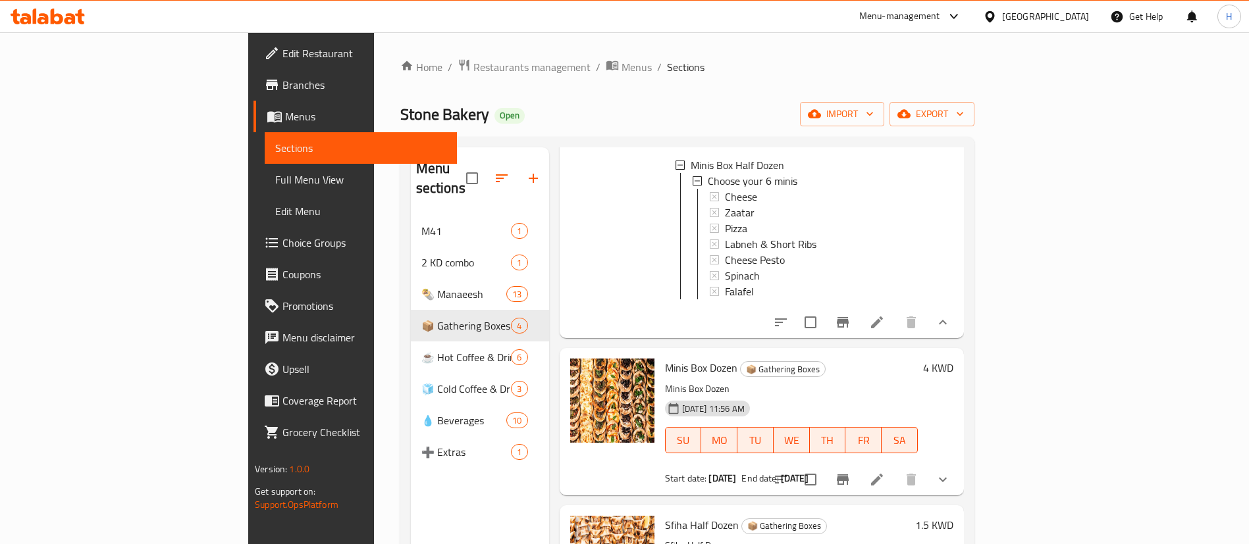
click at [665, 367] on span "Minis Box Dozen" at bounding box center [701, 368] width 72 height 20
copy h6 "Minis Box Dozen"
